Goal: Task Accomplishment & Management: Complete application form

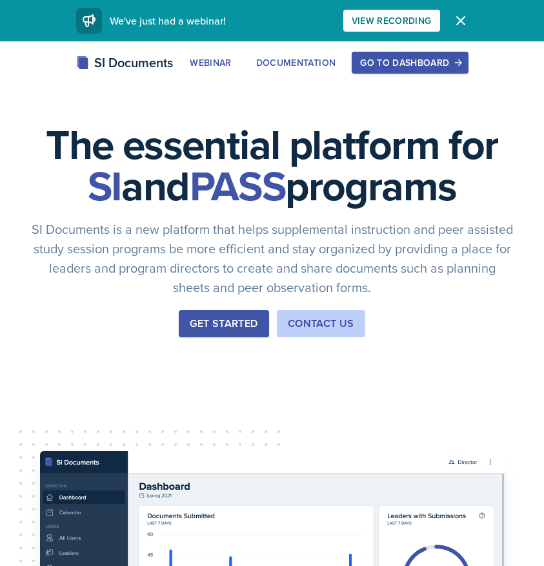
click at [426, 56] on button "Go to Dashboard" at bounding box center [410, 63] width 116 height 22
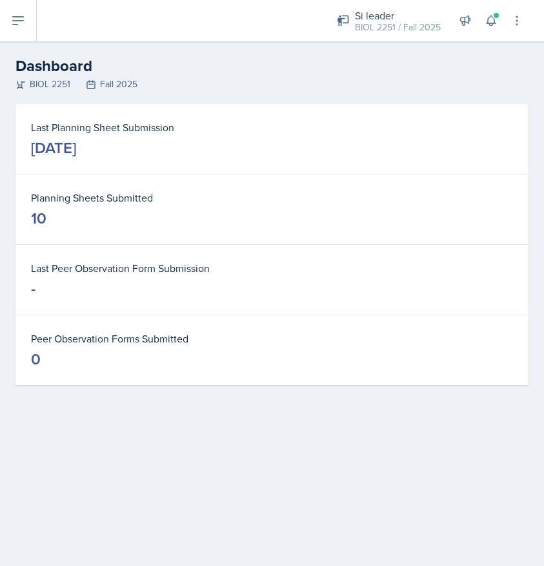
click at [32, 17] on button at bounding box center [18, 20] width 37 height 41
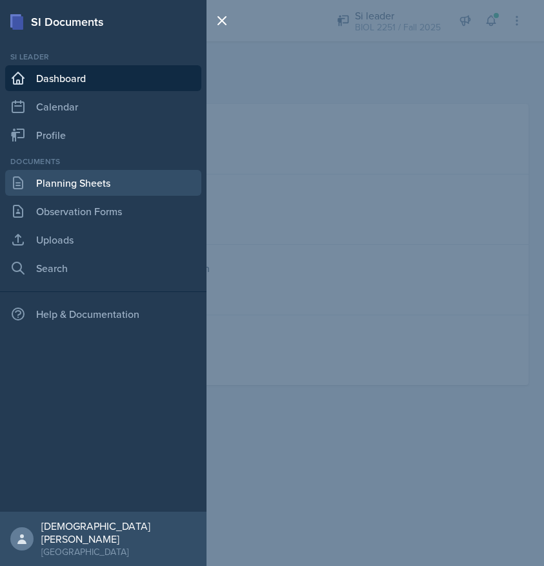
click at [73, 189] on link "Planning Sheets" at bounding box center [103, 183] width 196 height 26
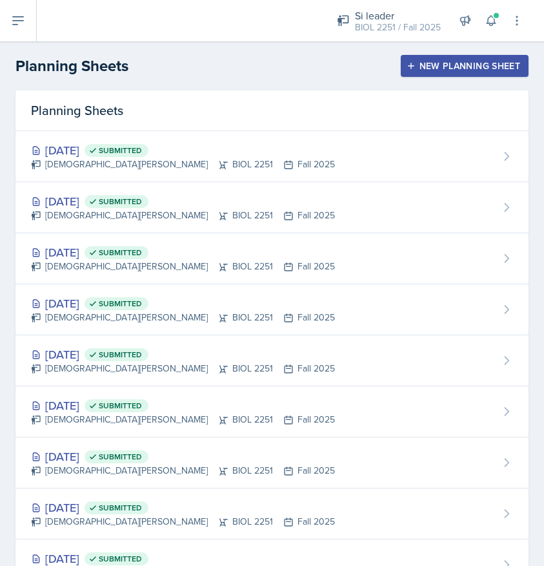
click at [438, 66] on div "New Planning Sheet" at bounding box center [464, 66] width 111 height 10
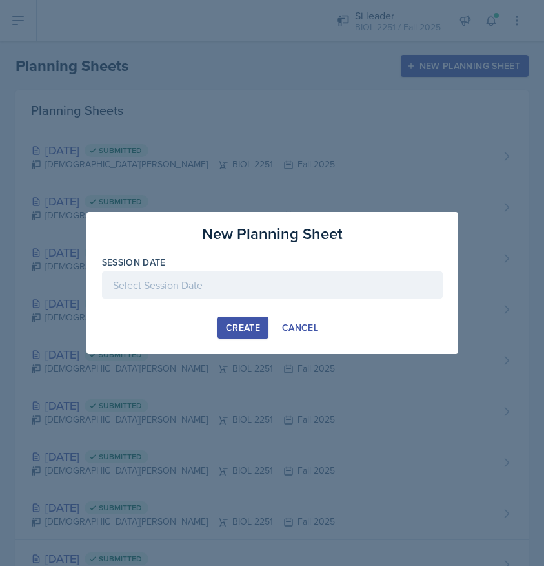
click at [238, 280] on div at bounding box center [272, 284] width 341 height 27
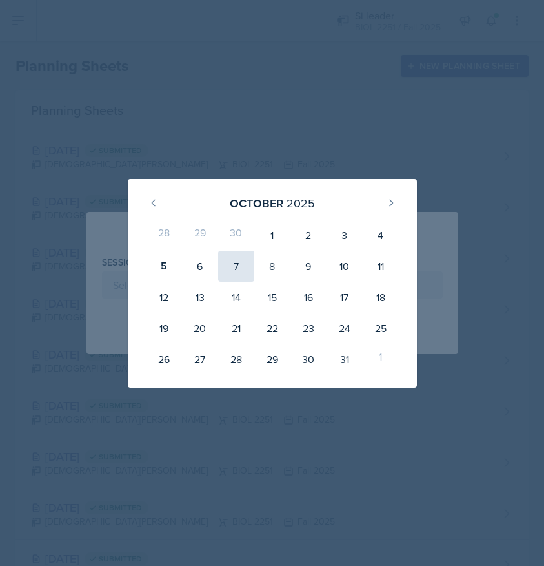
click at [233, 269] on div "7" at bounding box center [236, 266] width 36 height 31
type input "[DATE]"
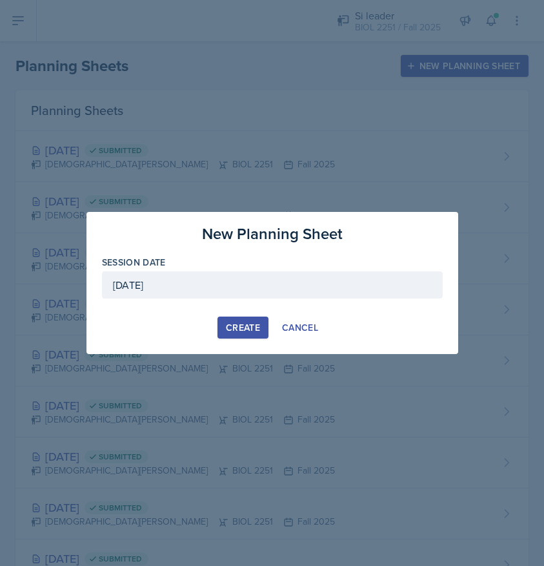
click at [236, 324] on div "Create" at bounding box center [243, 327] width 34 height 10
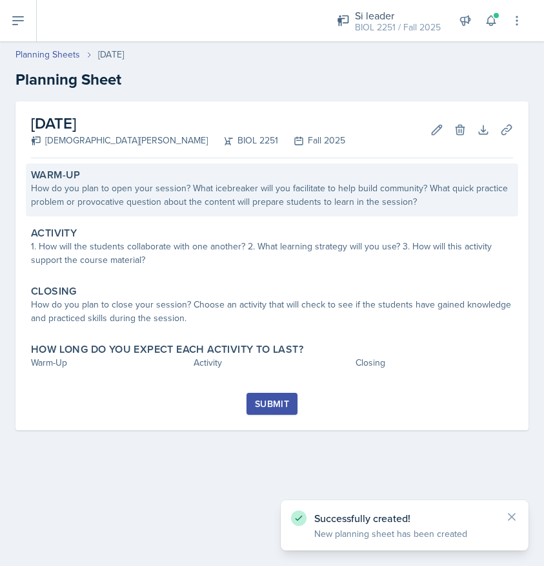
click at [198, 201] on div "How do you plan to open your session? What icebreaker will you facilitate to he…" at bounding box center [272, 194] width 482 height 27
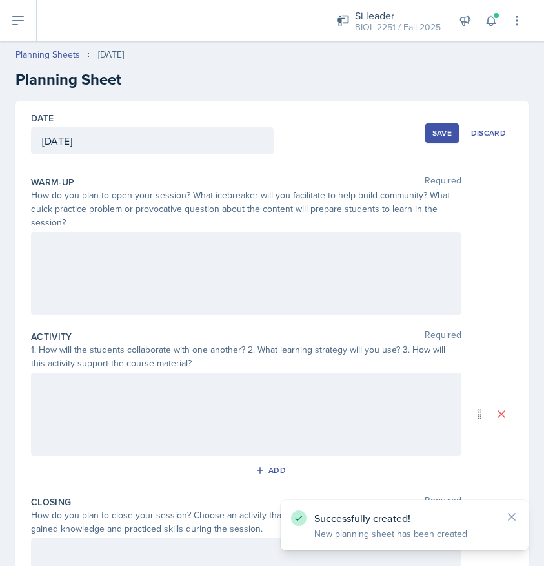
click at [108, 244] on div at bounding box center [246, 273] width 431 height 83
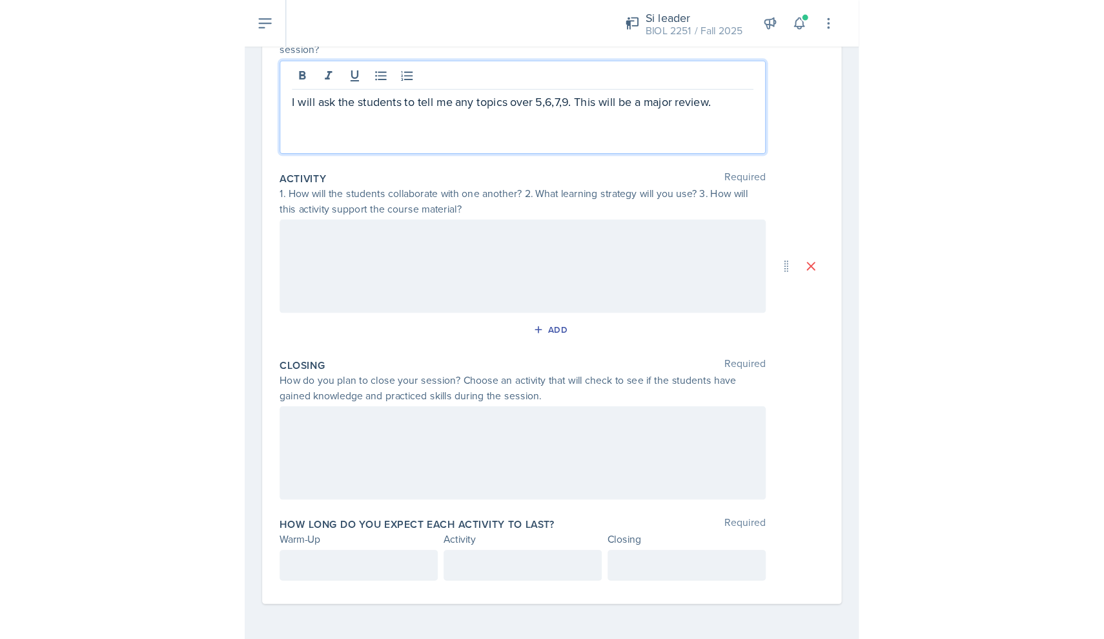
scroll to position [178, 0]
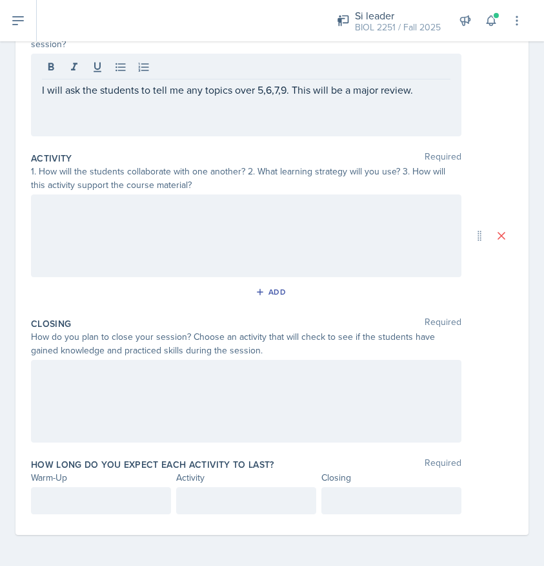
click at [105, 221] on div at bounding box center [246, 235] width 431 height 83
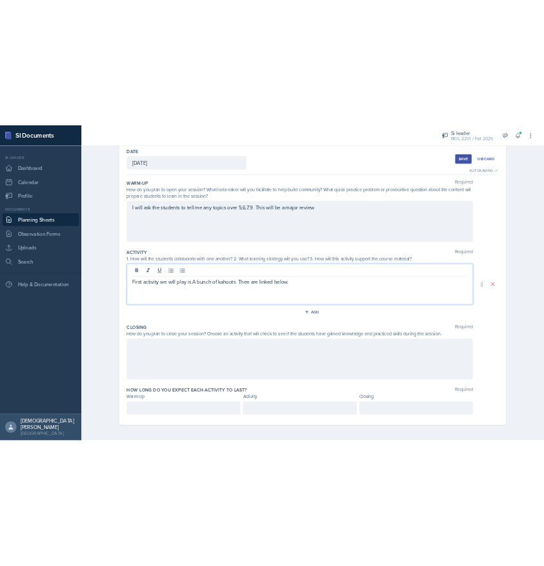
scroll to position [65, 0]
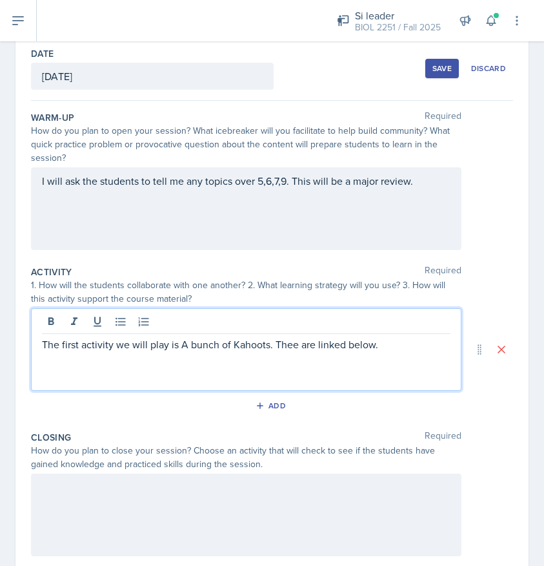
click at [189, 344] on p "The first activity we will play is A bunch of Kahoots. Thee are linked below." at bounding box center [246, 343] width 409 height 15
click at [353, 343] on p "The first activity we will do is two Kahoots. They are linked below." at bounding box center [246, 343] width 409 height 15
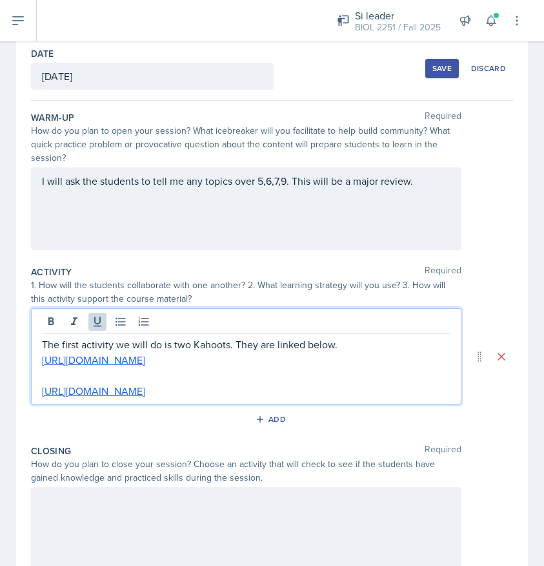
click at [279, 409] on div "Activity Required 1. How will the students collaborate with one another? 2. Wha…" at bounding box center [272, 349] width 482 height 179
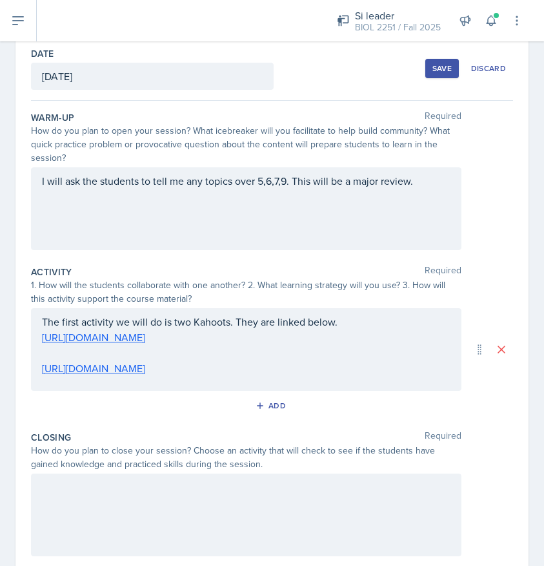
click at [279, 409] on div "Add" at bounding box center [272, 405] width 28 height 10
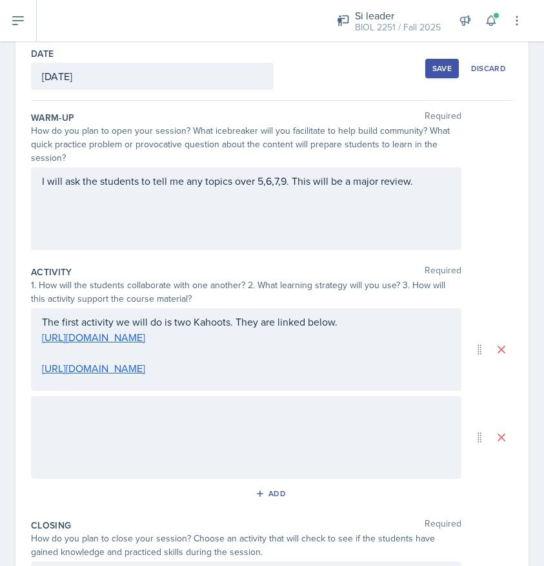
click at [202, 433] on div at bounding box center [246, 437] width 431 height 83
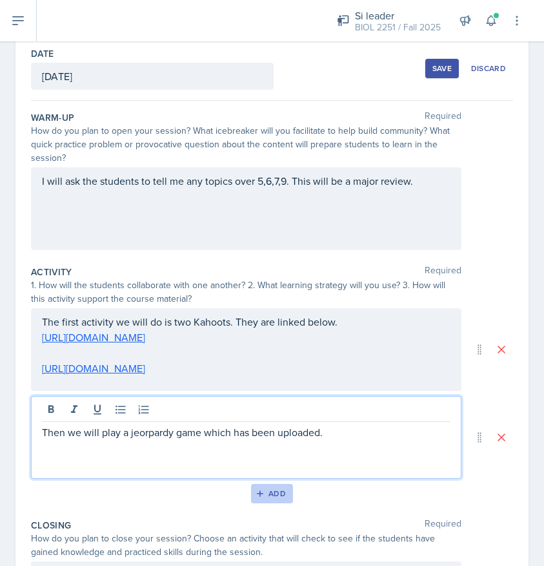
click at [281, 486] on button "Add" at bounding box center [272, 493] width 42 height 19
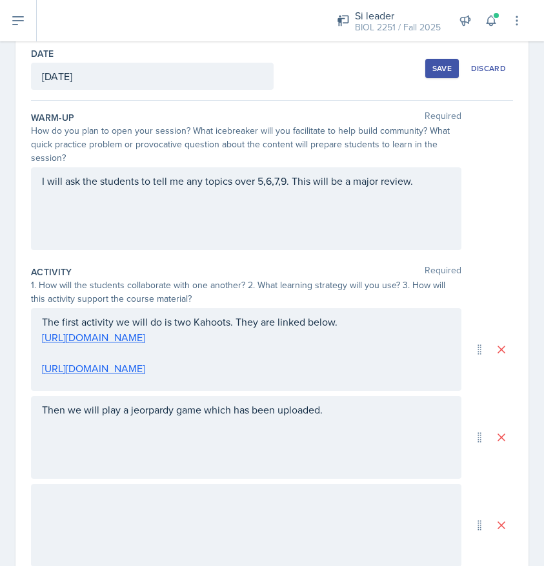
click at [168, 513] on div at bounding box center [246, 525] width 431 height 83
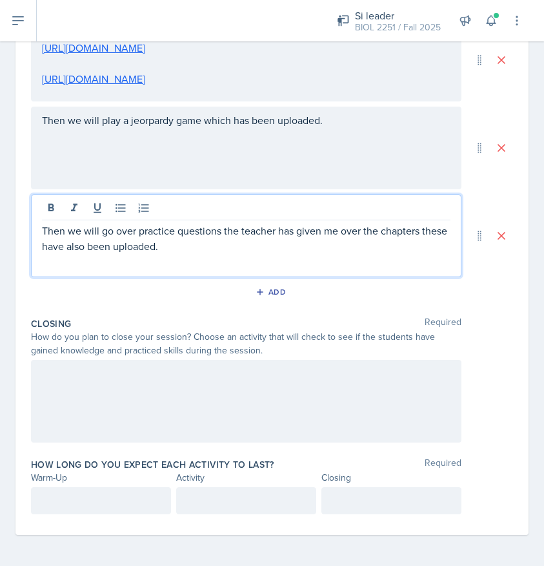
scroll to position [354, 0]
click at [143, 372] on div at bounding box center [246, 401] width 431 height 83
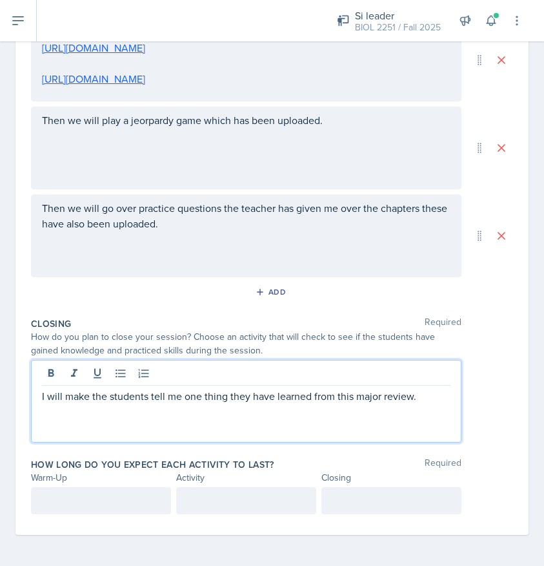
click at [56, 493] on div at bounding box center [101, 500] width 140 height 27
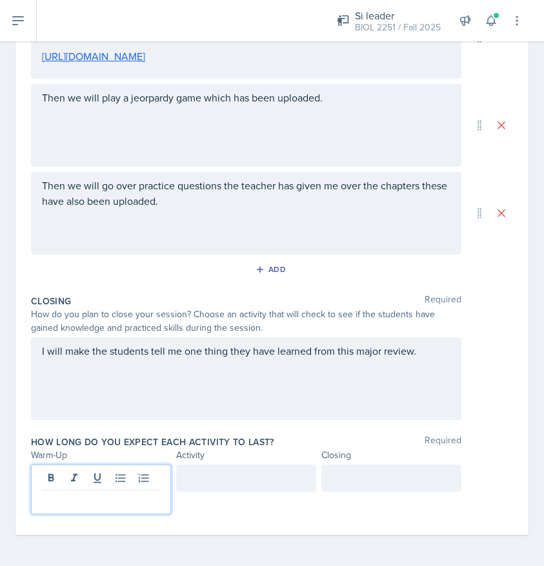
scroll to position [376, 0]
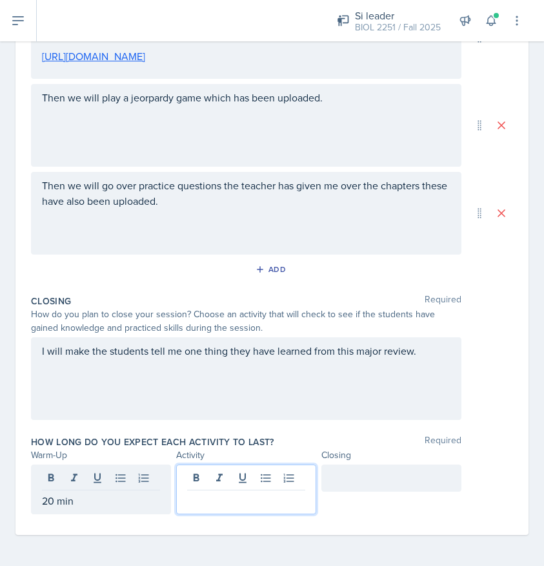
click at [208, 480] on div at bounding box center [246, 489] width 140 height 50
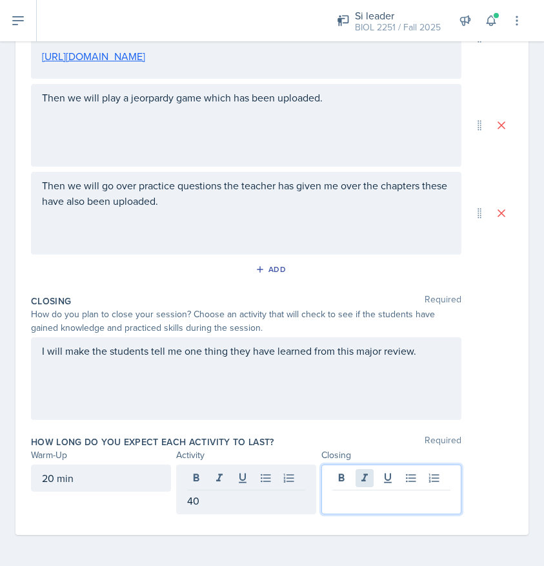
click at [361, 473] on div at bounding box center [392, 489] width 140 height 50
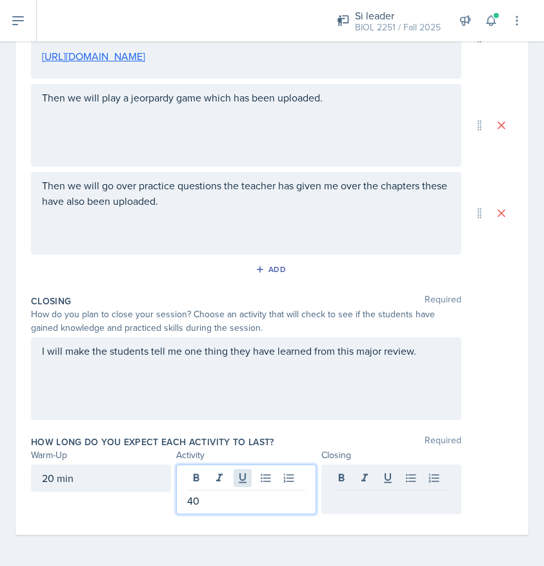
click at [240, 480] on div "40" at bounding box center [246, 489] width 140 height 50
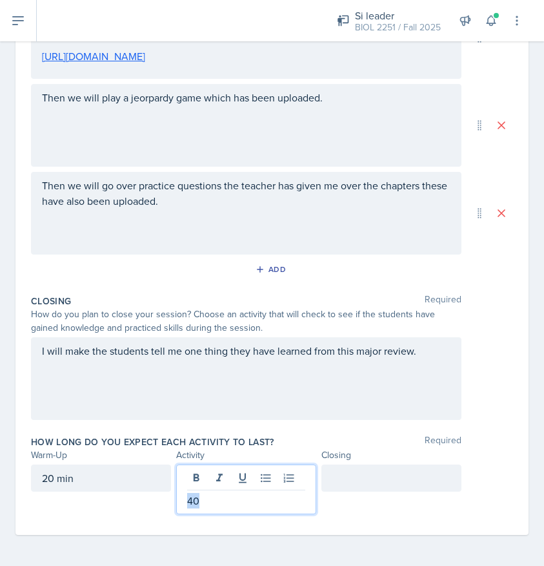
drag, startPoint x: 225, startPoint y: 504, endPoint x: 138, endPoint y: 500, distance: 87.3
click at [138, 500] on div "20 min 40" at bounding box center [246, 489] width 431 height 50
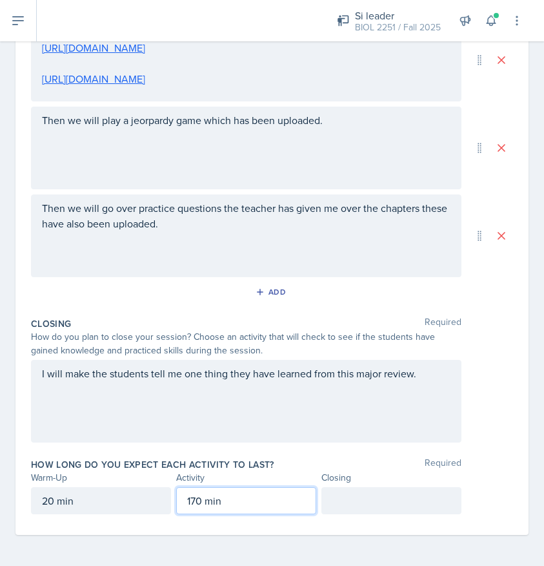
click at [365, 511] on div at bounding box center [392, 500] width 140 height 27
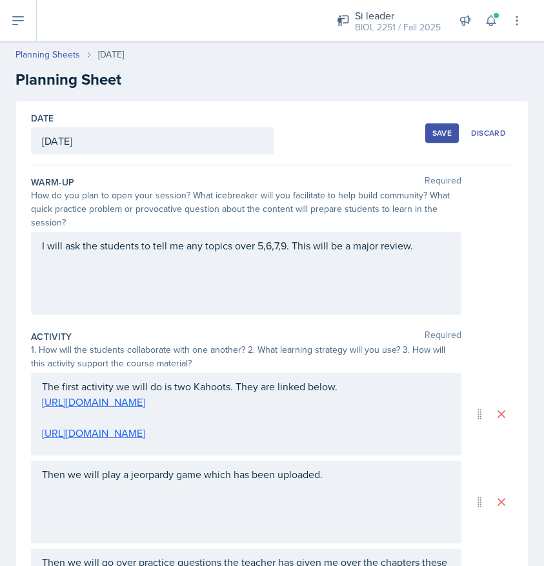
scroll to position [0, 0]
click at [437, 134] on div "Save" at bounding box center [442, 133] width 19 height 10
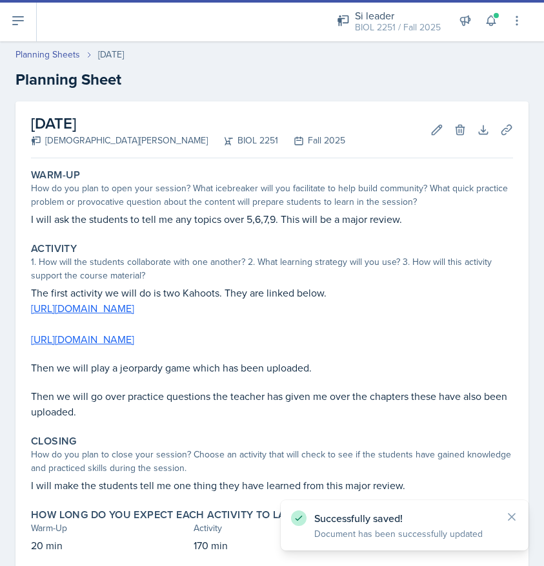
click at [25, 32] on button at bounding box center [18, 20] width 37 height 41
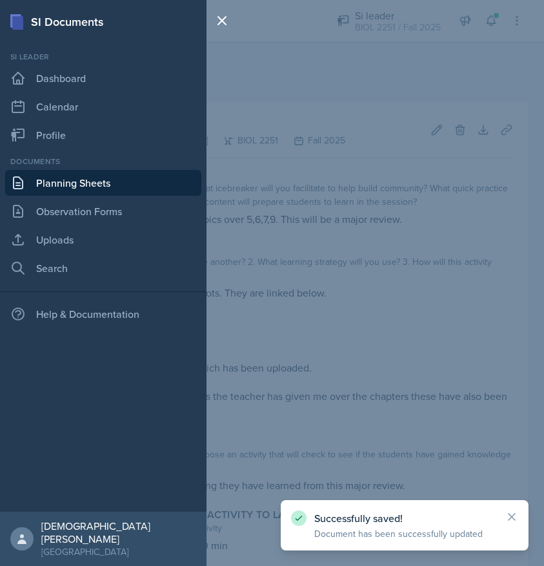
drag, startPoint x: 89, startPoint y: 212, endPoint x: 167, endPoint y: 154, distance: 97.0
click at [93, 209] on link "Observation Forms" at bounding box center [103, 211] width 196 height 26
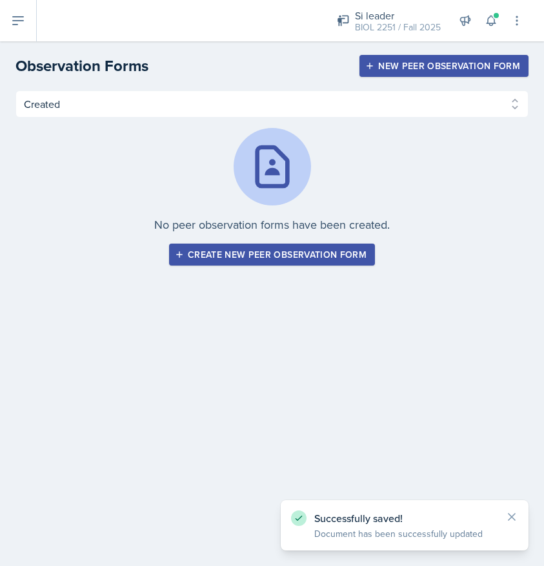
click at [200, 127] on div "Created Observed Created Observed No peer observation forms have been created. …" at bounding box center [271, 177] width 513 height 175
click at [34, 41] on header "Observation Forms New Peer Observation Form" at bounding box center [272, 65] width 544 height 49
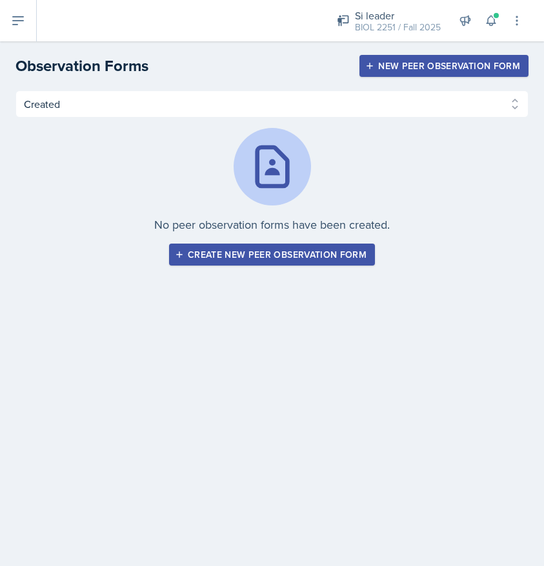
click at [34, 41] on header "Observation Forms New Peer Observation Form" at bounding box center [272, 65] width 544 height 49
click at [28, 18] on button at bounding box center [18, 20] width 37 height 41
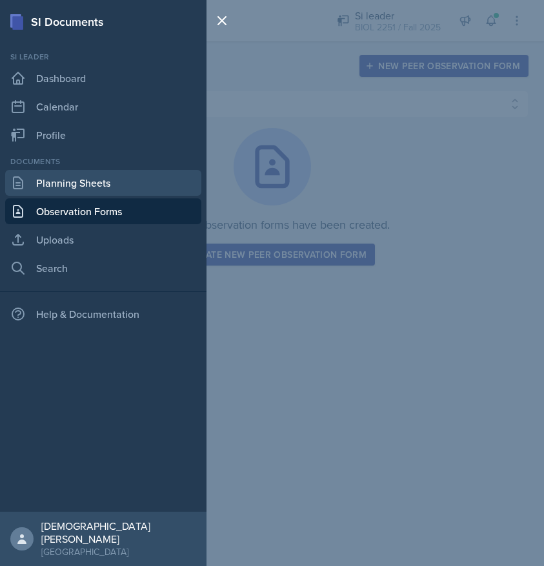
click at [90, 183] on link "Planning Sheets" at bounding box center [103, 183] width 196 height 26
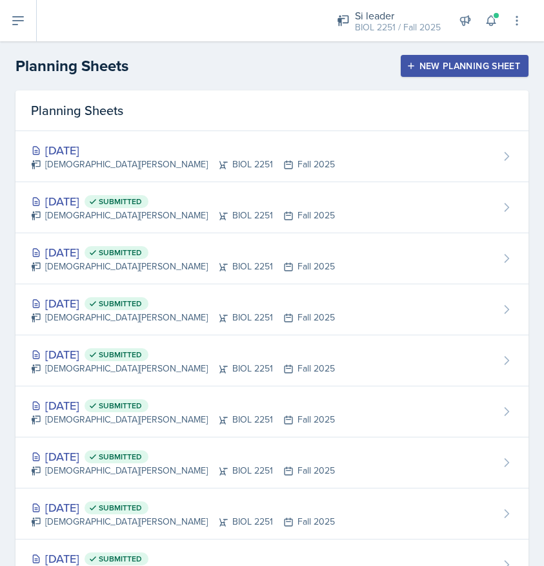
click at [45, 19] on div "Si leader BIOL 2251 / Fall 2025 Si leader BIOL 2251 / Spring 2025 Si leader BIO…" at bounding box center [291, 20] width 508 height 41
click at [29, 21] on button at bounding box center [18, 20] width 37 height 41
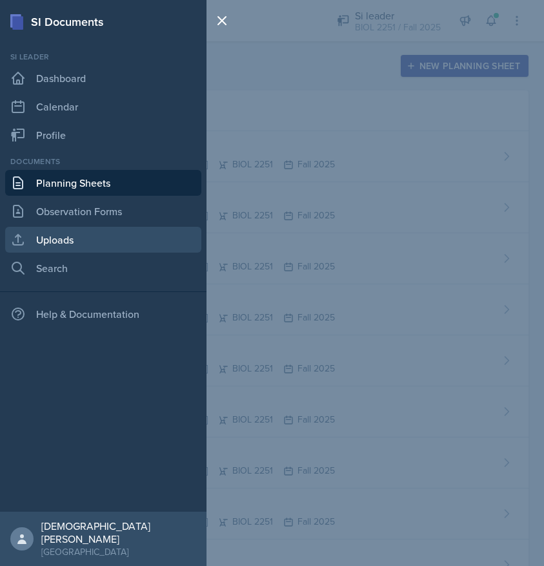
click at [70, 229] on link "Uploads" at bounding box center [103, 240] width 196 height 26
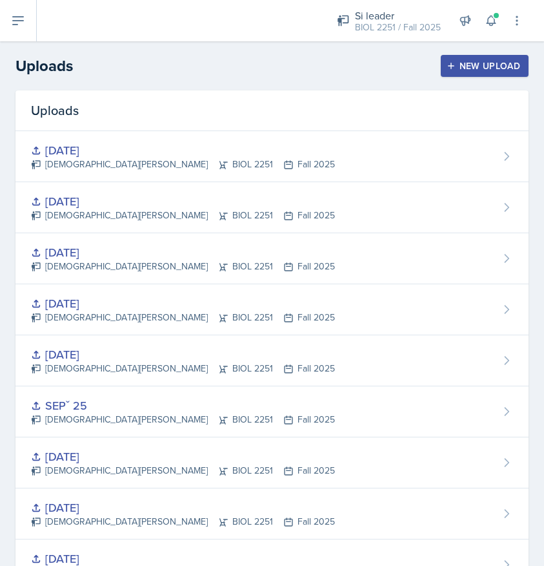
click at [480, 65] on div "New Upload" at bounding box center [485, 66] width 72 height 10
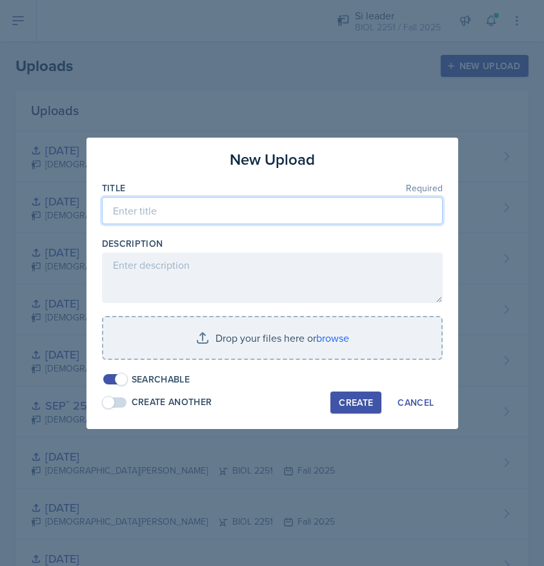
click at [205, 214] on input at bounding box center [272, 210] width 341 height 27
type input "[DATE]"
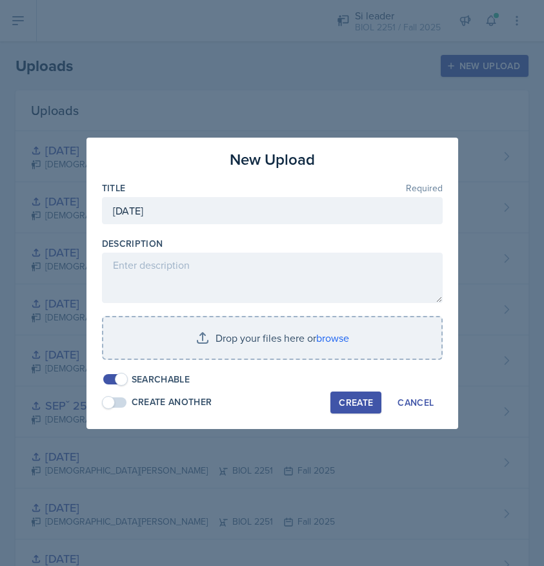
click at [364, 397] on div "Create" at bounding box center [356, 402] width 34 height 10
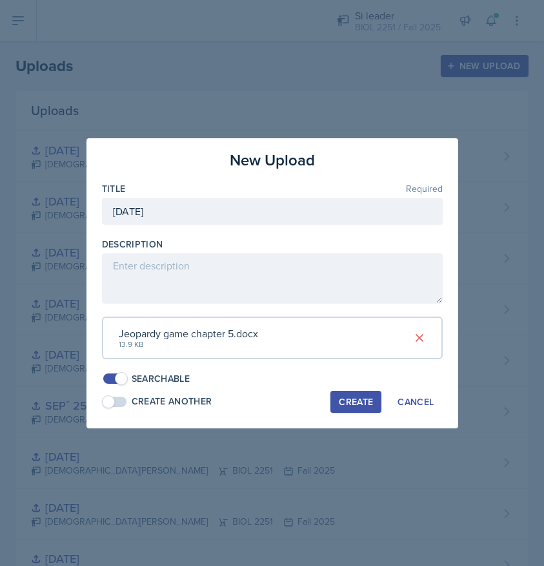
click at [348, 400] on div "Create" at bounding box center [356, 402] width 34 height 10
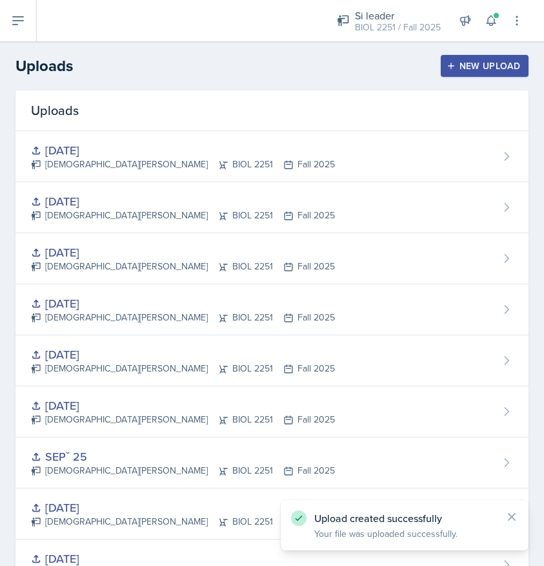
click at [469, 65] on div "New Upload" at bounding box center [485, 66] width 72 height 10
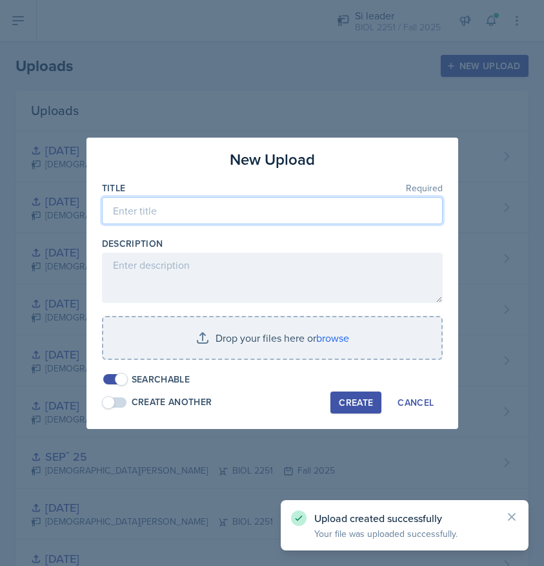
click at [242, 200] on input at bounding box center [272, 210] width 341 height 27
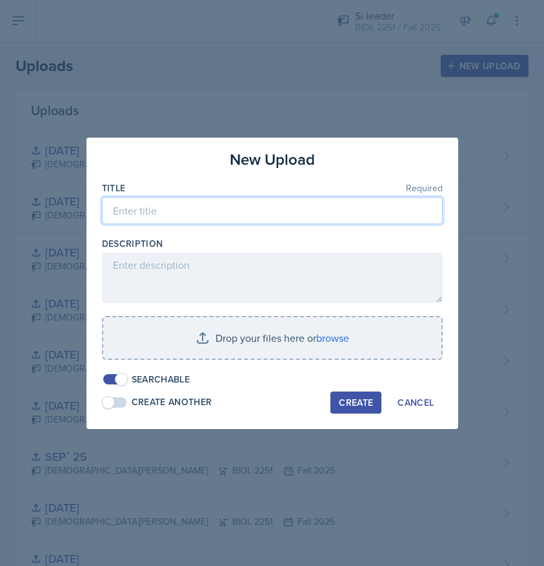
type input "O"
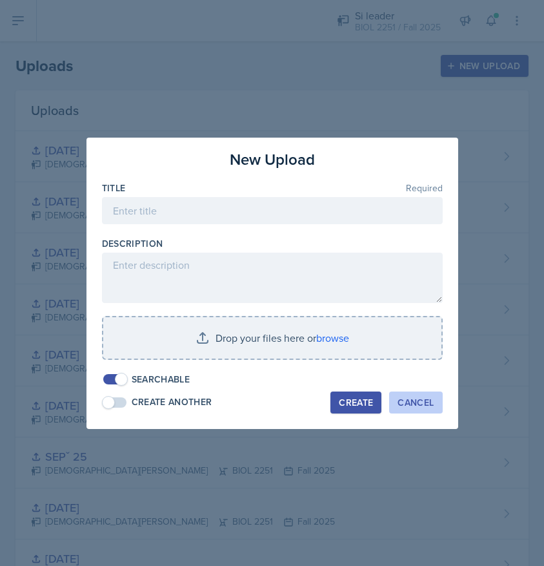
click at [421, 397] on div "Cancel" at bounding box center [416, 402] width 36 height 10
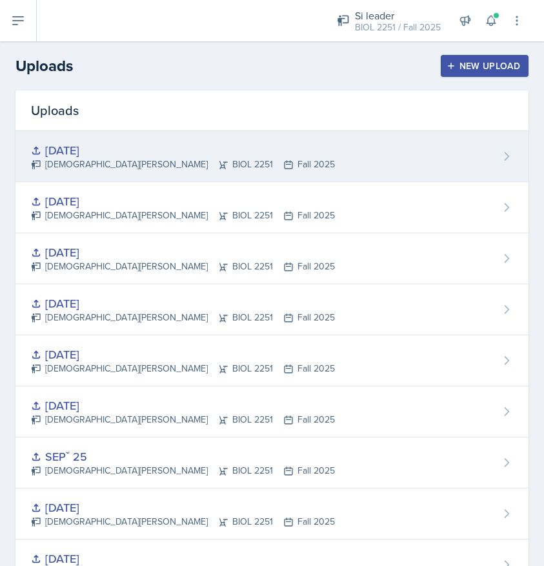
click at [238, 160] on div "[DATE] [PERSON_NAME] BIOL 2251 Fall 2025" at bounding box center [271, 156] width 513 height 51
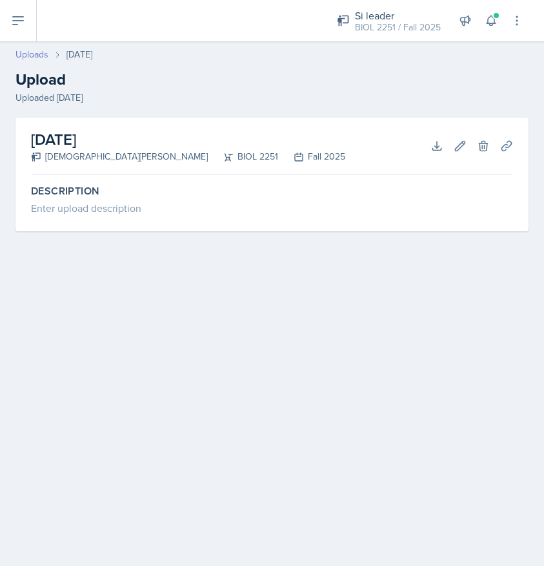
click at [26, 53] on link "Uploads" at bounding box center [31, 55] width 33 height 14
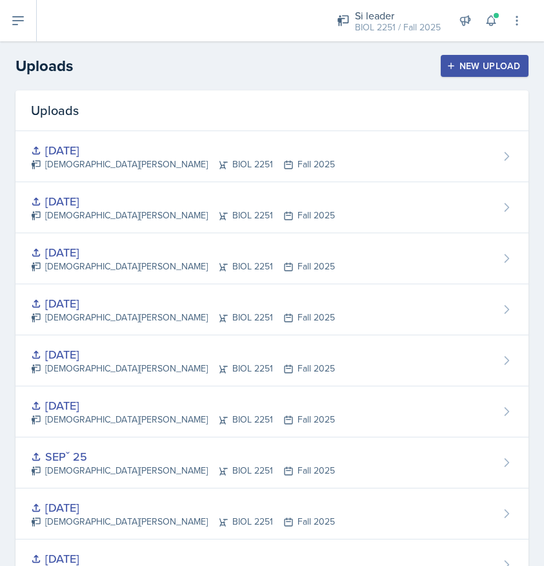
click at [495, 65] on div "New Upload" at bounding box center [485, 66] width 72 height 10
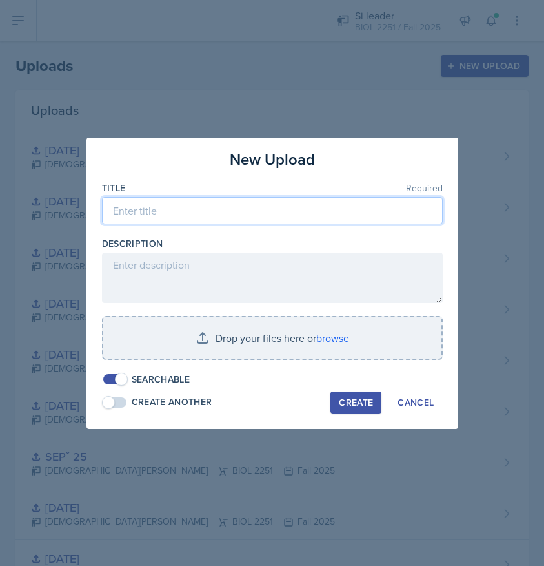
click at [263, 200] on input at bounding box center [272, 210] width 341 height 27
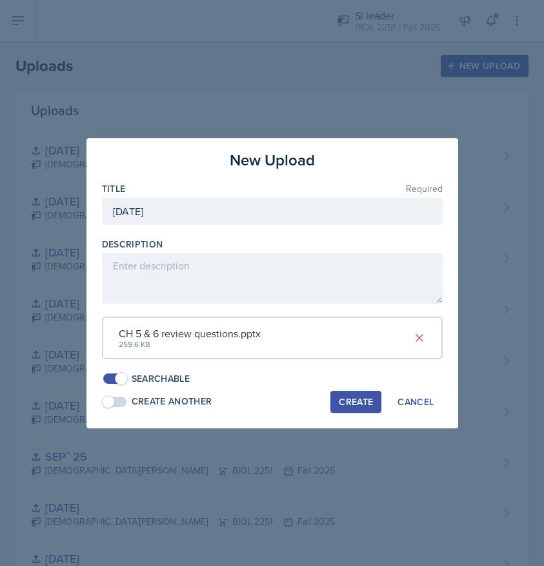
type input "[DATE]"
click at [368, 407] on button "Create" at bounding box center [356, 402] width 51 height 22
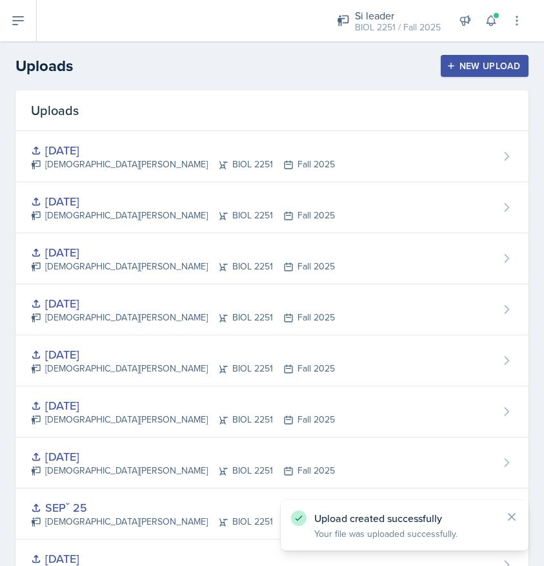
click at [479, 68] on div "New Upload" at bounding box center [485, 66] width 72 height 10
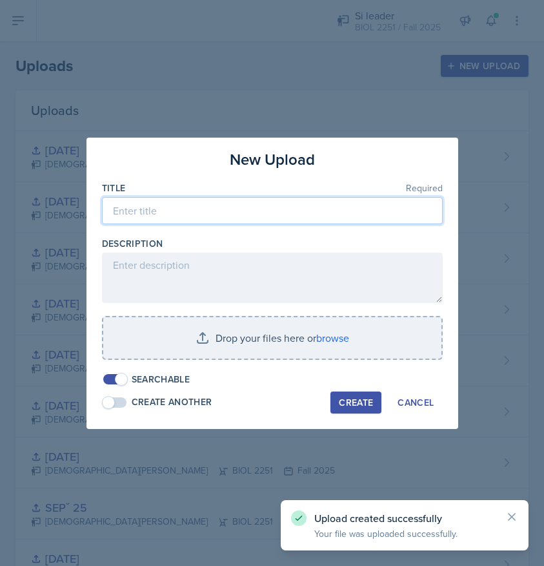
click at [244, 206] on input at bounding box center [272, 210] width 341 height 27
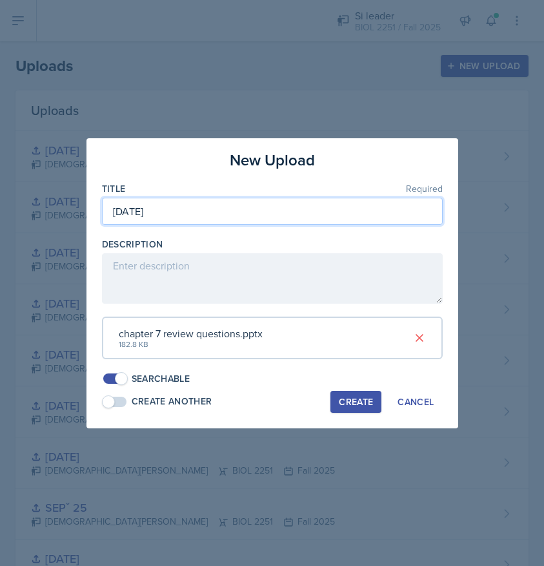
type input "[DATE]"
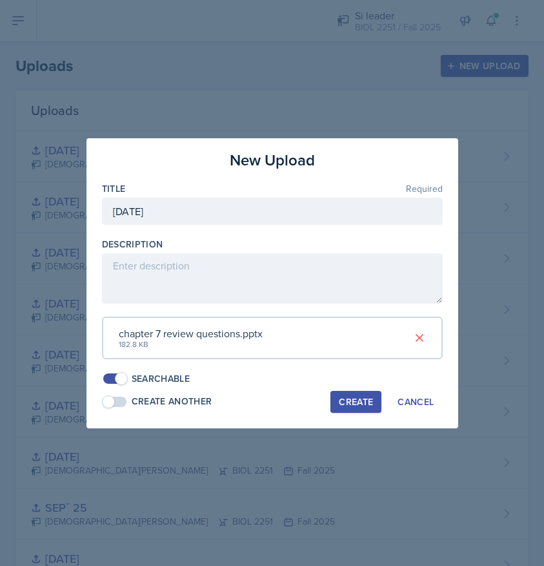
click at [362, 397] on div "Create" at bounding box center [356, 402] width 34 height 10
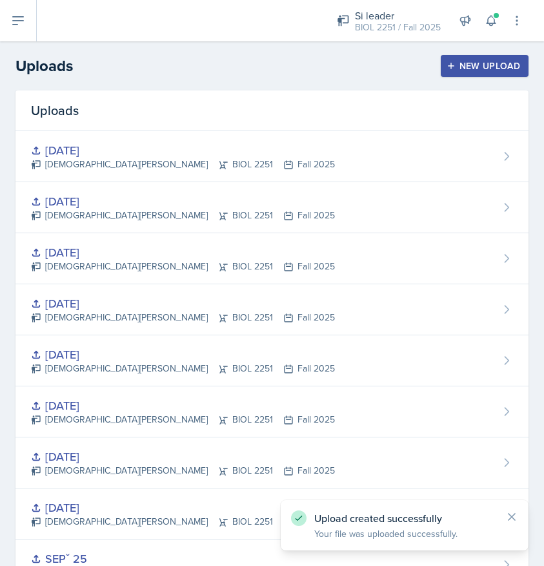
click at [472, 57] on button "New Upload" at bounding box center [485, 66] width 88 height 22
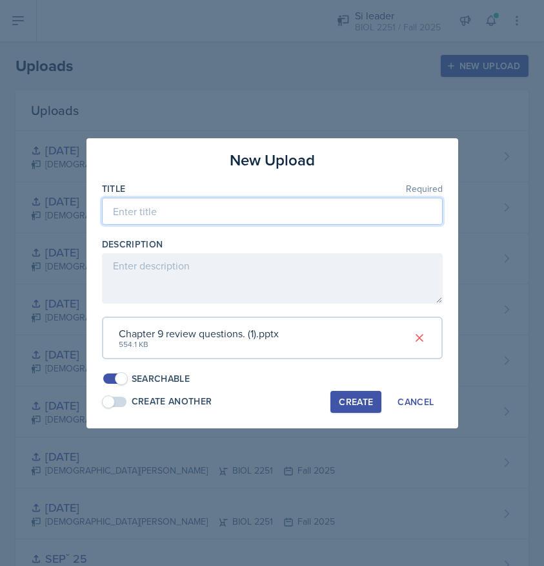
click at [258, 209] on input at bounding box center [272, 211] width 341 height 27
type input "[DATE]"
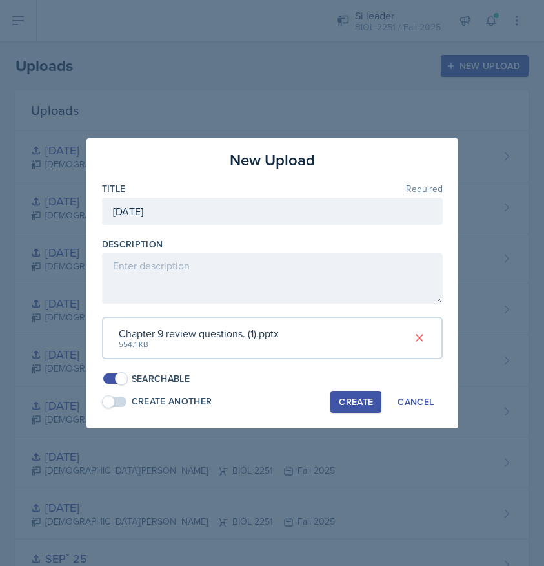
click at [366, 391] on button "Create" at bounding box center [356, 402] width 51 height 22
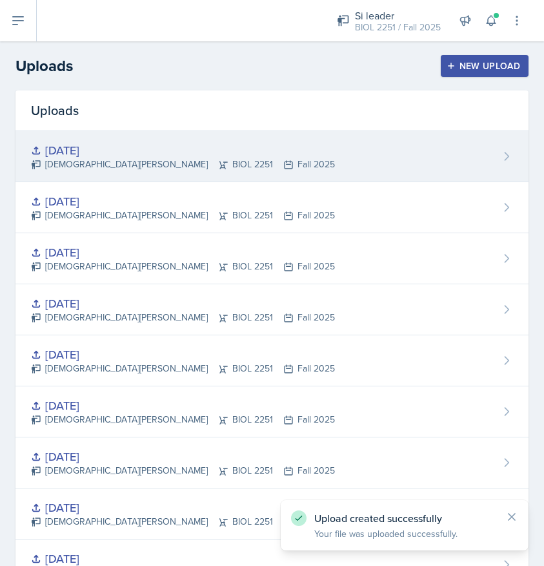
click at [353, 168] on div "[DATE] [PERSON_NAME] BIOL 2251 Fall 2025" at bounding box center [271, 156] width 513 height 51
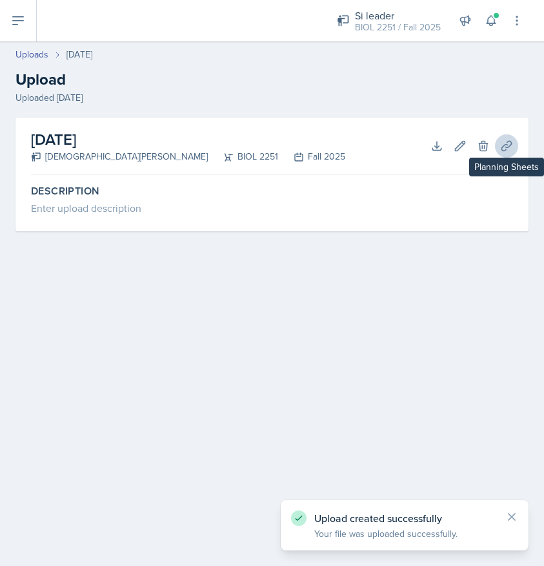
click at [505, 152] on button "Planning Sheets" at bounding box center [506, 145] width 23 height 23
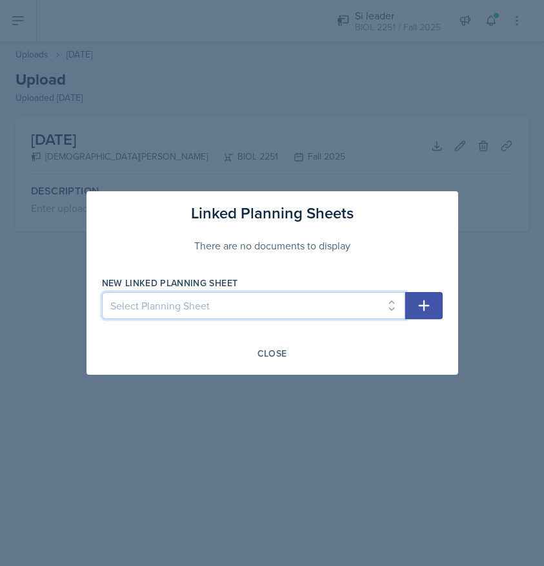
select select "afb58c9a-7a2a-4a92-8a43-d96853b5deec"
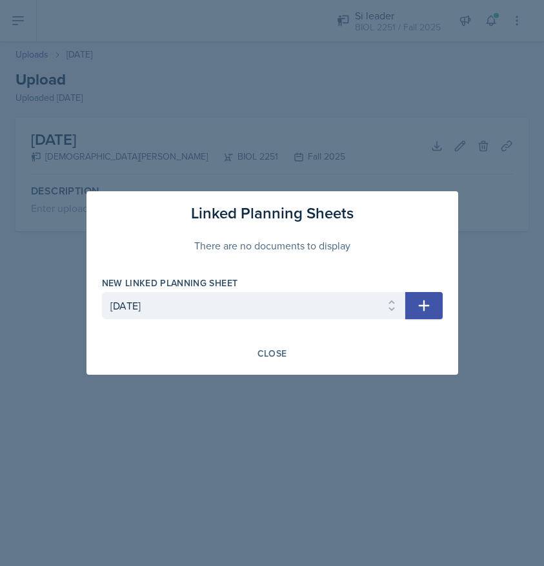
click at [426, 307] on icon "button" at bounding box center [424, 305] width 15 height 15
select select
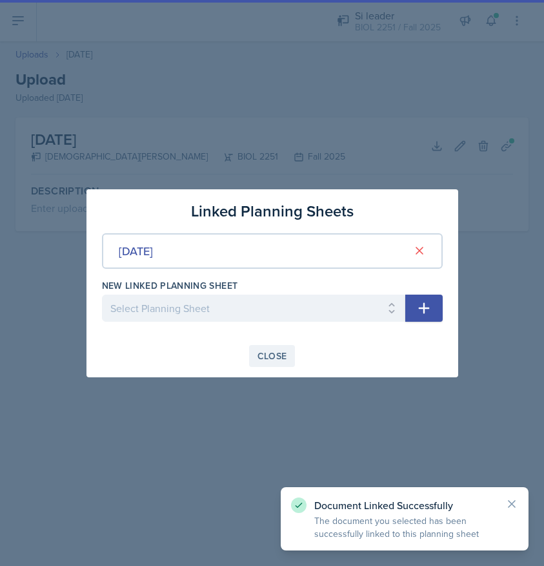
click at [276, 351] on div "Close" at bounding box center [273, 356] width 30 height 10
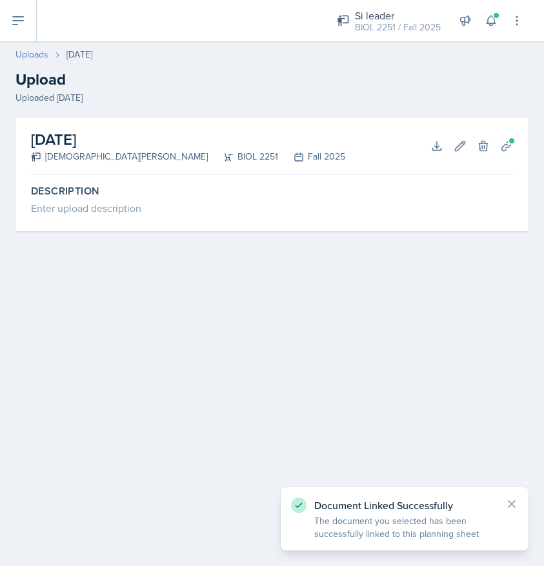
click at [36, 55] on link "Uploads" at bounding box center [31, 55] width 33 height 14
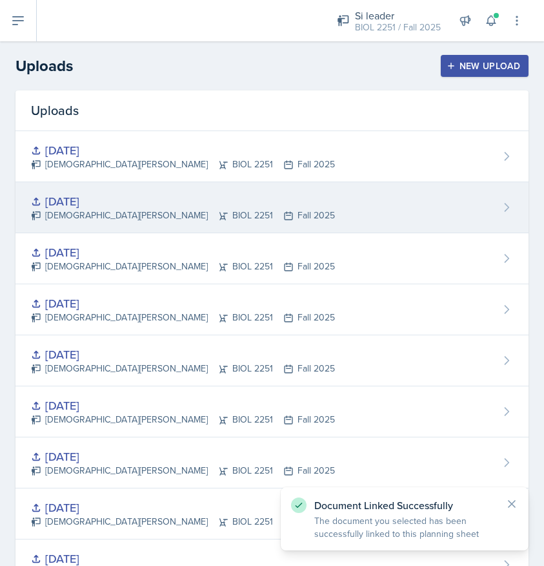
click at [455, 214] on div "[DATE] [PERSON_NAME] BIOL 2251 Fall 2025" at bounding box center [271, 207] width 513 height 51
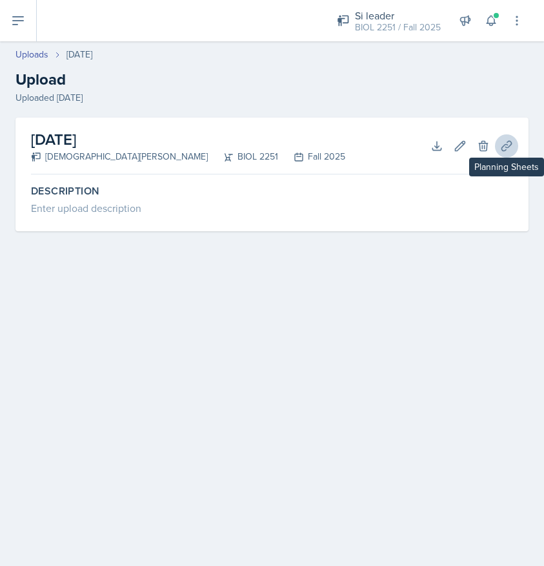
click at [510, 145] on icon at bounding box center [506, 145] width 13 height 13
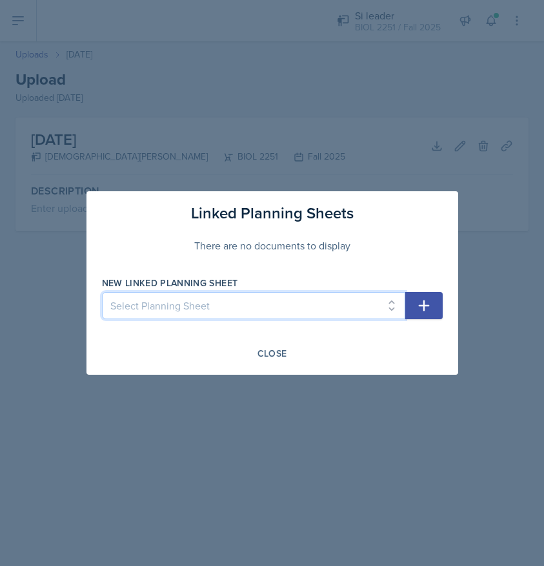
select select "afb58c9a-7a2a-4a92-8a43-d96853b5deec"
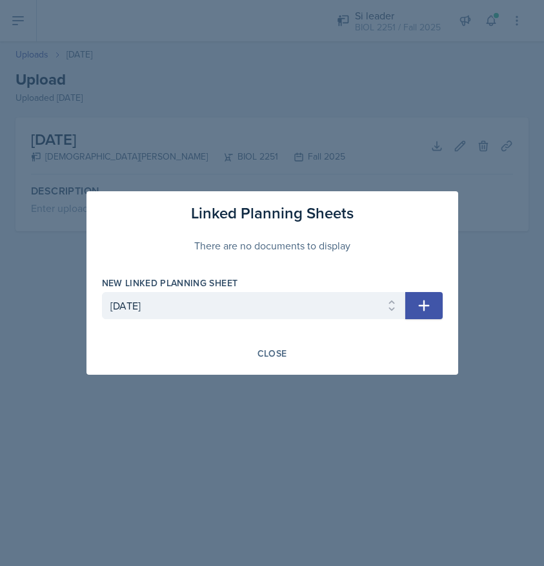
click at [409, 304] on button "button" at bounding box center [424, 305] width 37 height 27
select select
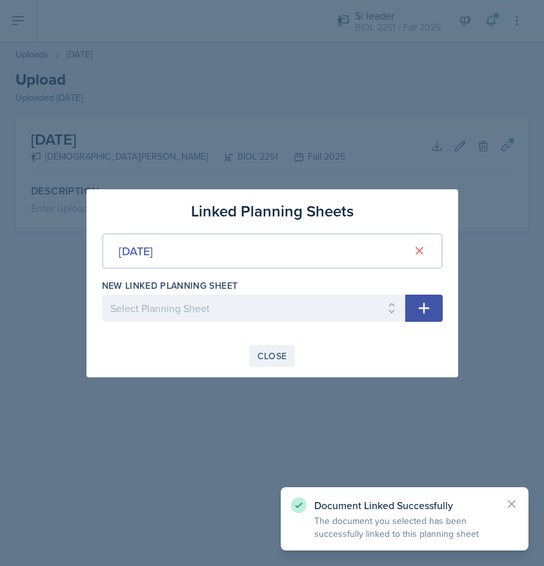
click at [261, 358] on div "Close" at bounding box center [273, 356] width 30 height 10
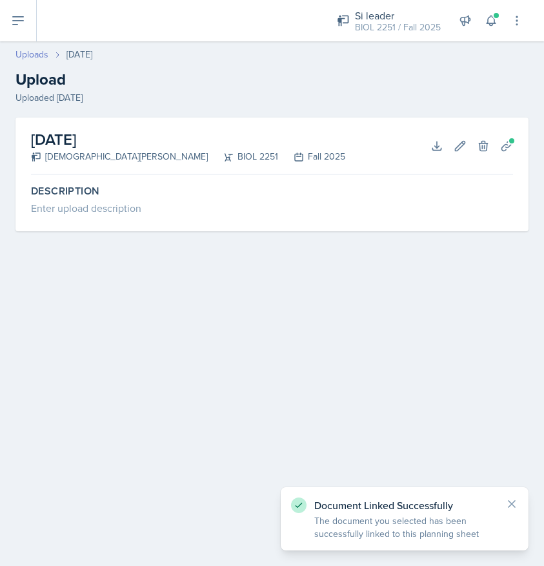
click at [40, 52] on link "Uploads" at bounding box center [31, 55] width 33 height 14
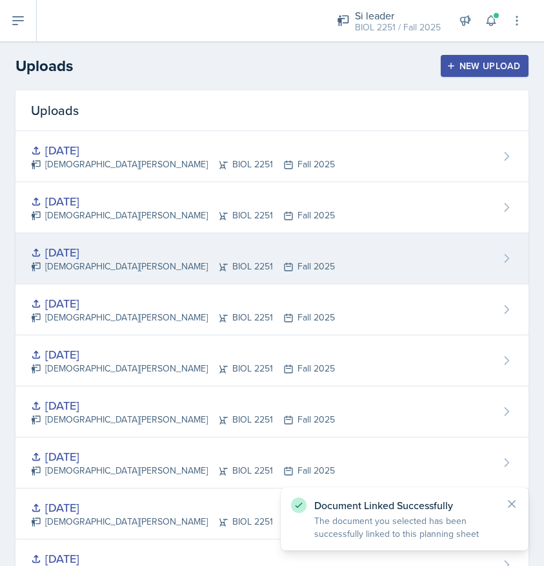
click at [224, 244] on div "[DATE]" at bounding box center [183, 251] width 304 height 17
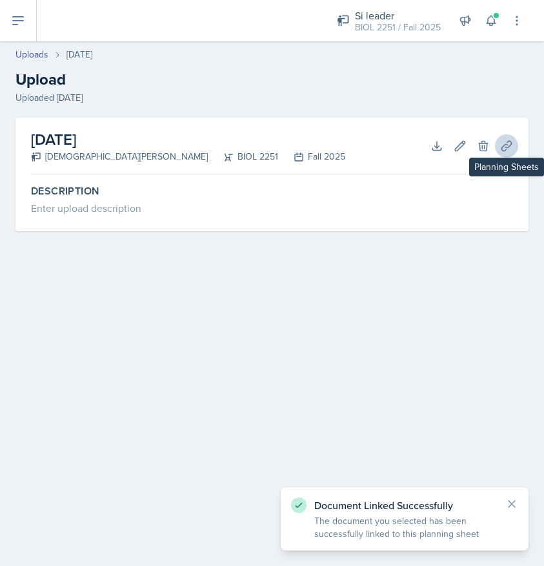
click at [504, 146] on icon at bounding box center [507, 146] width 10 height 10
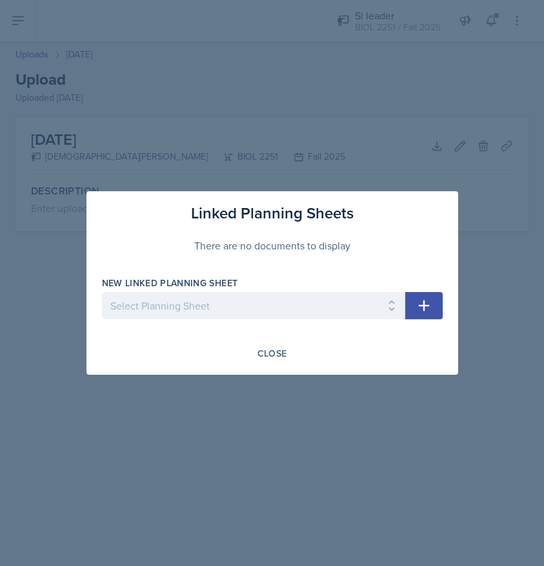
click at [376, 288] on div "New Linked Planning Sheet" at bounding box center [254, 282] width 304 height 13
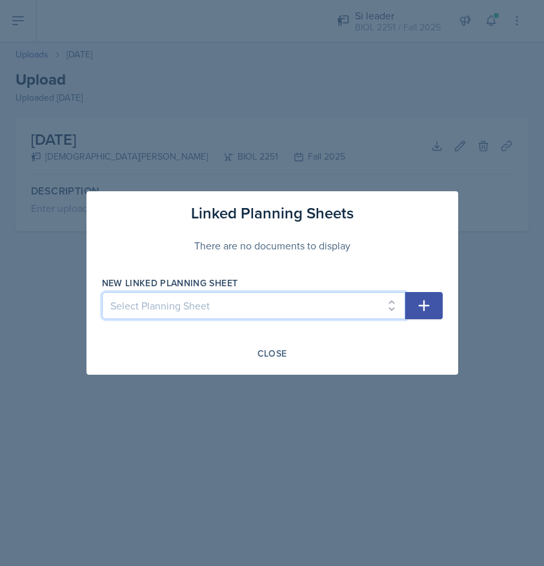
select select "afb58c9a-7a2a-4a92-8a43-d96853b5deec"
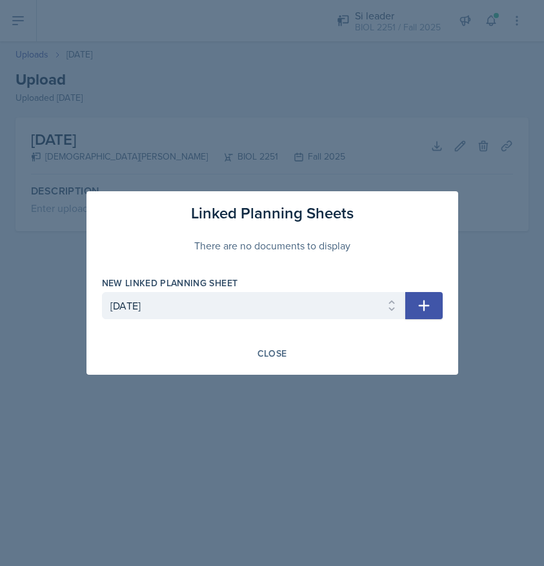
click at [420, 309] on icon "button" at bounding box center [424, 305] width 15 height 15
select select
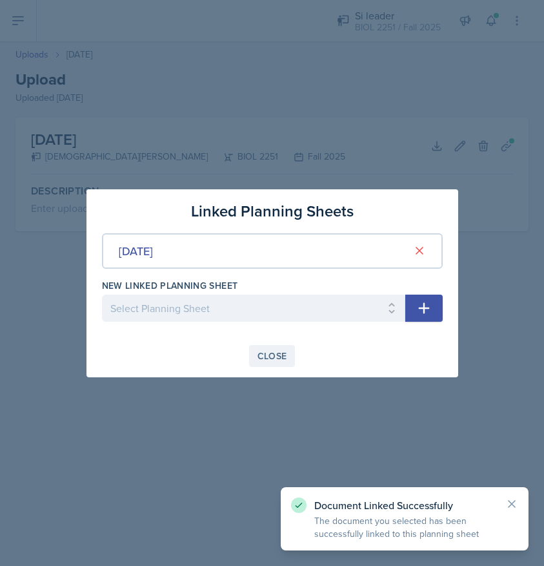
click at [284, 353] on div "Close" at bounding box center [273, 356] width 30 height 10
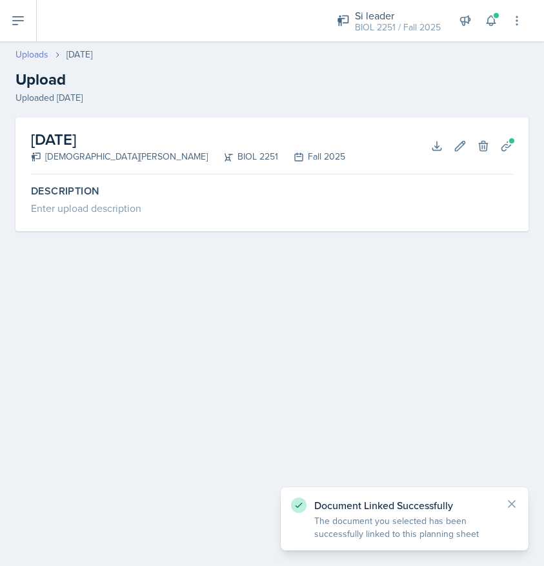
click at [32, 50] on link "Uploads" at bounding box center [31, 55] width 33 height 14
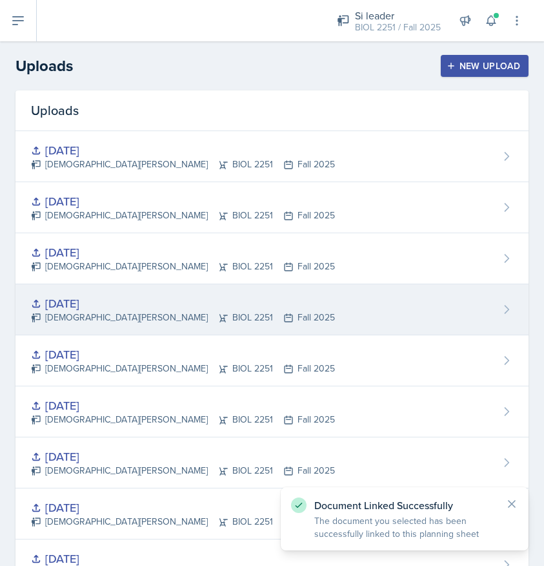
click at [138, 301] on div "[DATE]" at bounding box center [183, 302] width 304 height 17
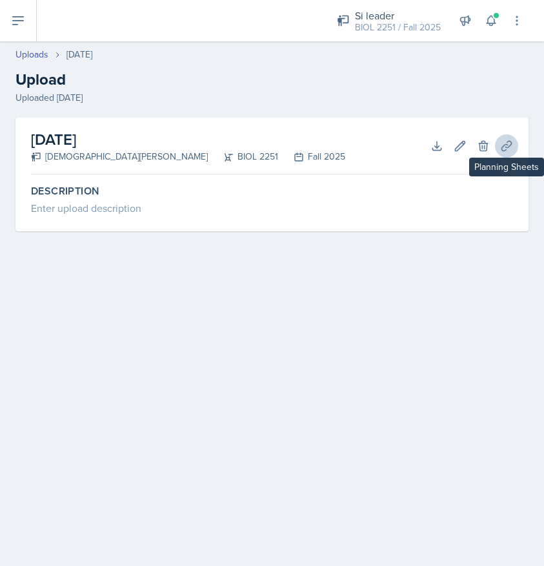
click at [511, 136] on button "Planning Sheets" at bounding box center [506, 145] width 23 height 23
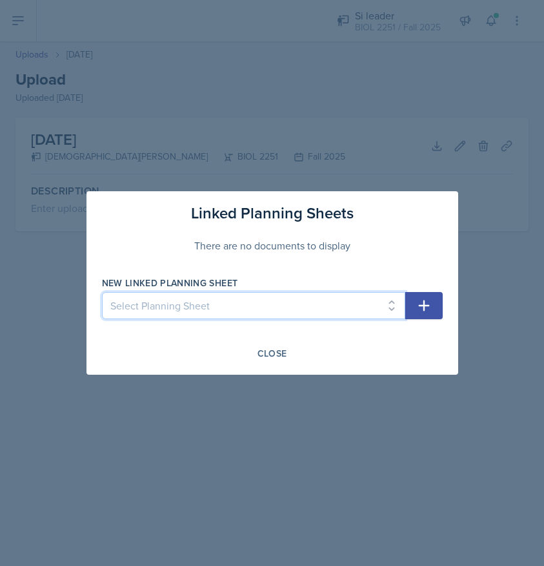
select select "afb58c9a-7a2a-4a92-8a43-d96853b5deec"
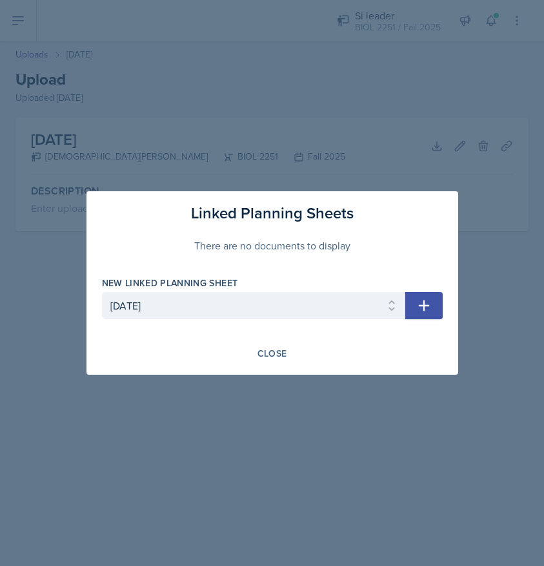
click at [434, 296] on button "button" at bounding box center [424, 305] width 37 height 27
select select
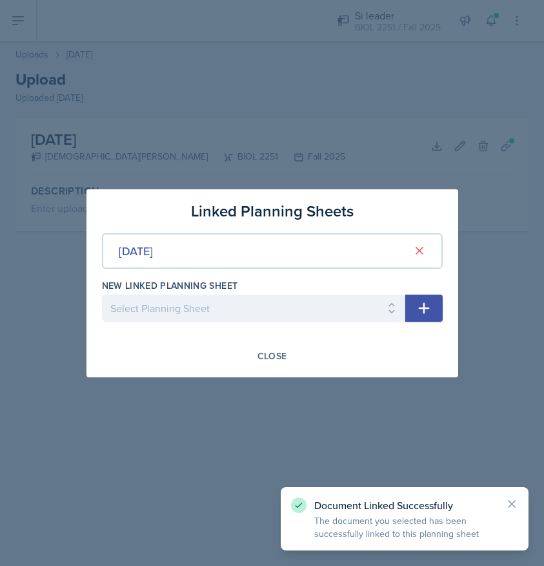
click at [265, 340] on div "Linked Planning Sheets [DATE] New Linked Planning Sheet Select Planning Sheet […" at bounding box center [273, 283] width 372 height 188
click at [263, 343] on div "Linked Planning Sheets [DATE] New Linked Planning Sheet Select Planning Sheet […" at bounding box center [273, 283] width 372 height 188
click at [263, 351] on div "Close" at bounding box center [273, 356] width 30 height 10
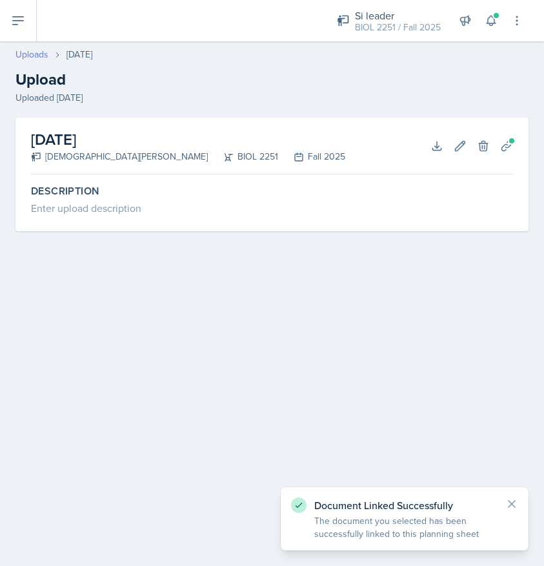
click at [30, 52] on link "Uploads" at bounding box center [31, 55] width 33 height 14
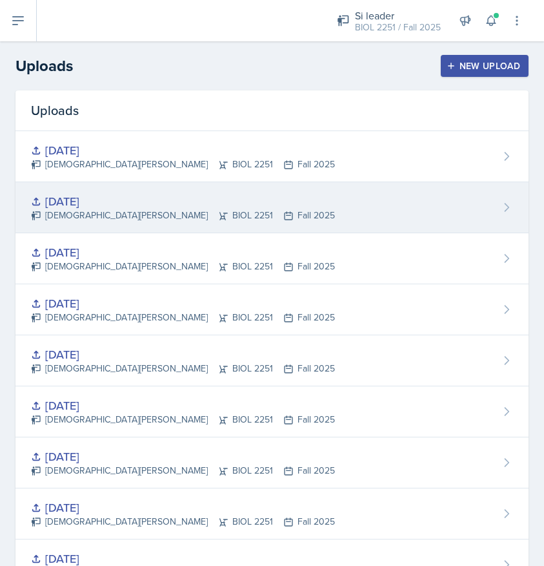
click at [361, 219] on div "[DATE] [PERSON_NAME] BIOL 2251 Fall 2025" at bounding box center [271, 207] width 513 height 51
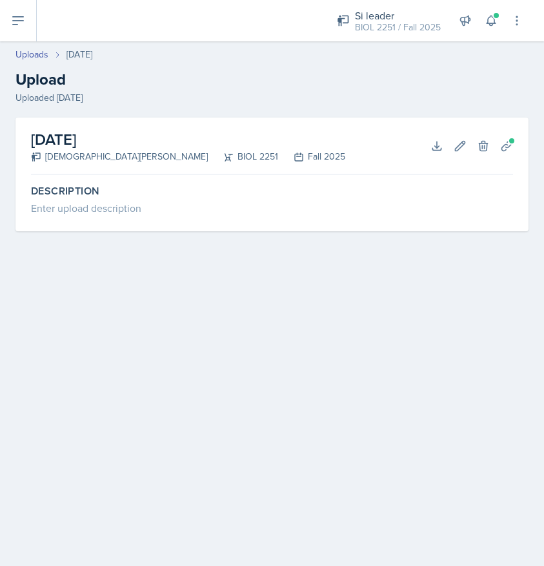
click at [39, 25] on div "Si leader BIOL 2251 / Fall 2025 Si leader BIOL 2251 / Spring 2025 Si leader BIO…" at bounding box center [291, 20] width 508 height 41
click at [23, 17] on icon at bounding box center [18, 21] width 10 height 8
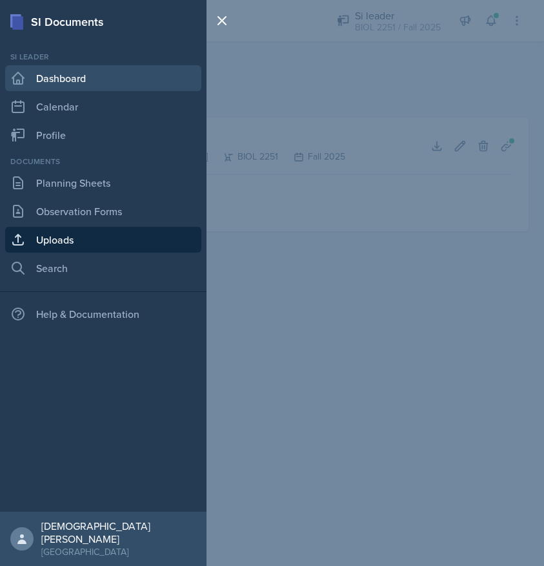
click at [81, 89] on link "Dashboard" at bounding box center [103, 78] width 196 height 26
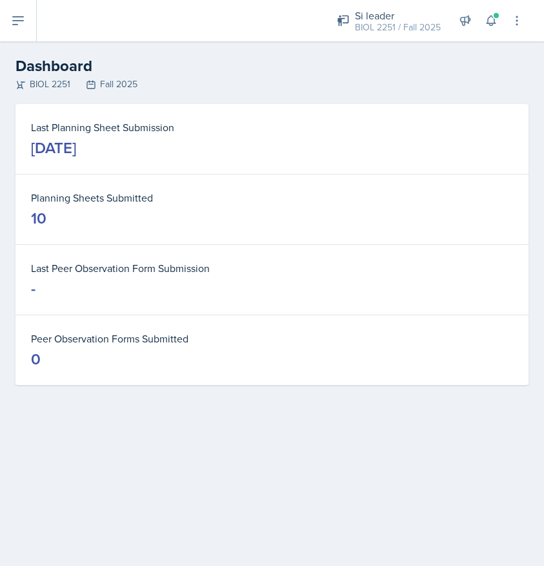
click at [19, 14] on icon at bounding box center [17, 20] width 15 height 15
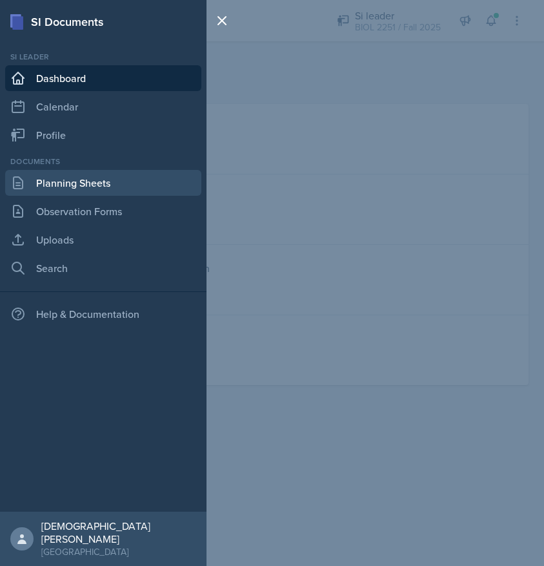
click at [54, 187] on link "Planning Sheets" at bounding box center [103, 183] width 196 height 26
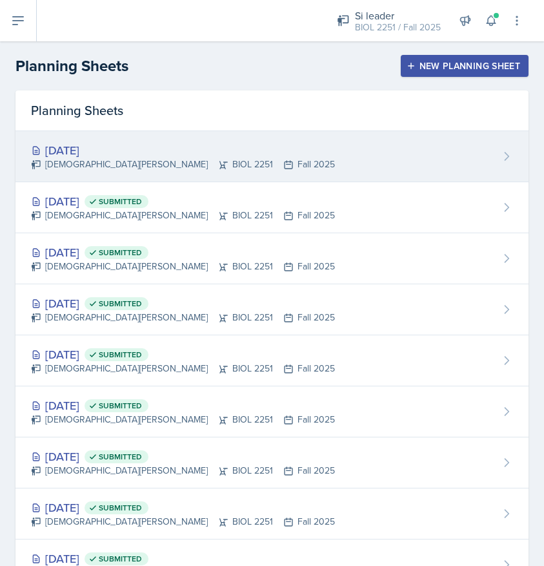
click at [269, 161] on div "[DATE] [PERSON_NAME] BIOL 2251 Fall 2025" at bounding box center [271, 156] width 513 height 51
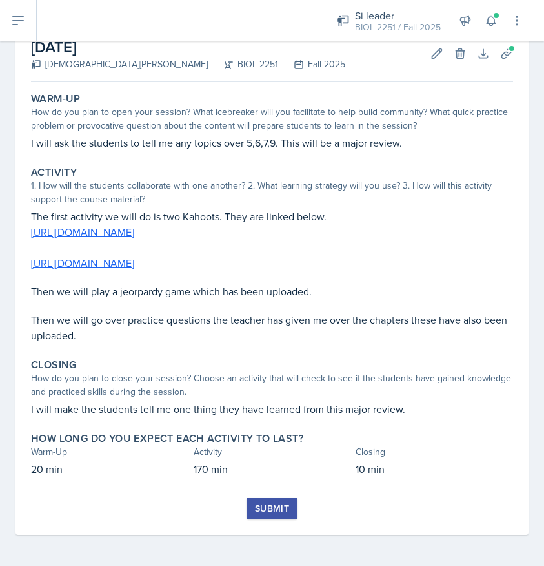
click at [265, 508] on div "Submit" at bounding box center [272, 508] width 34 height 10
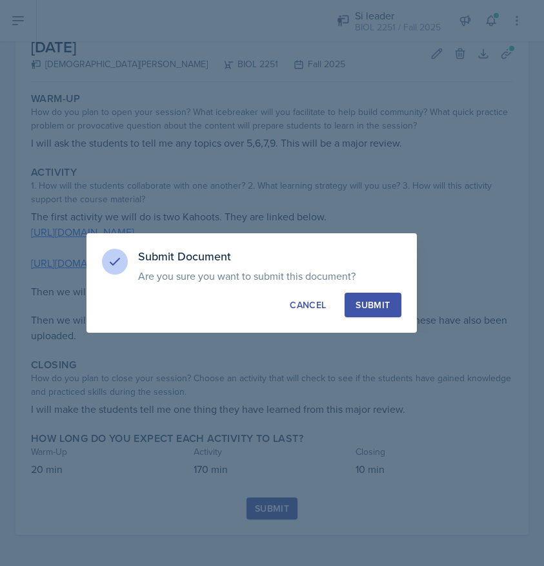
click at [370, 304] on div "Submit" at bounding box center [373, 304] width 34 height 13
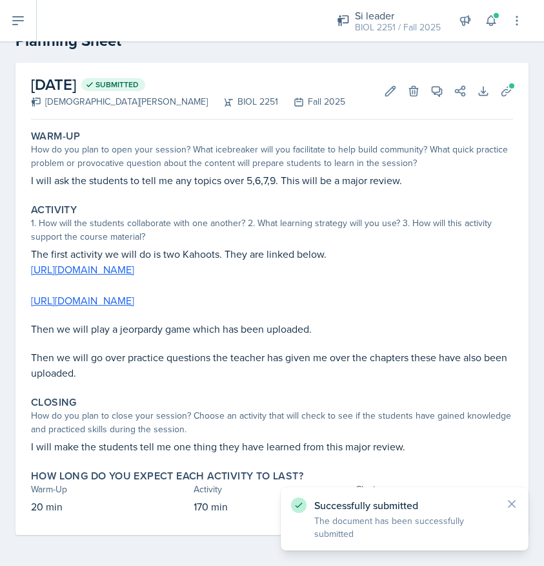
click at [25, 28] on icon at bounding box center [17, 20] width 15 height 15
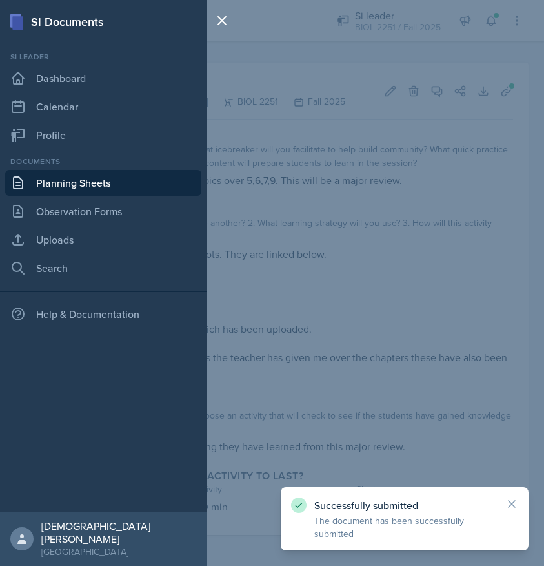
click at [63, 177] on link "Planning Sheets" at bounding box center [103, 183] width 196 height 26
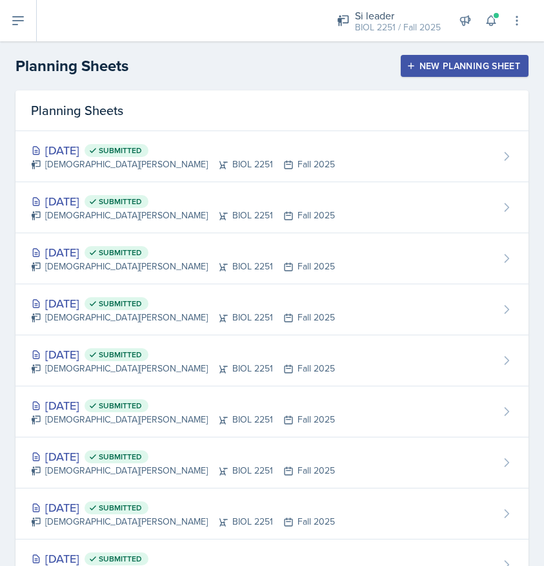
click at [422, 61] on div "New Planning Sheet" at bounding box center [464, 66] width 111 height 10
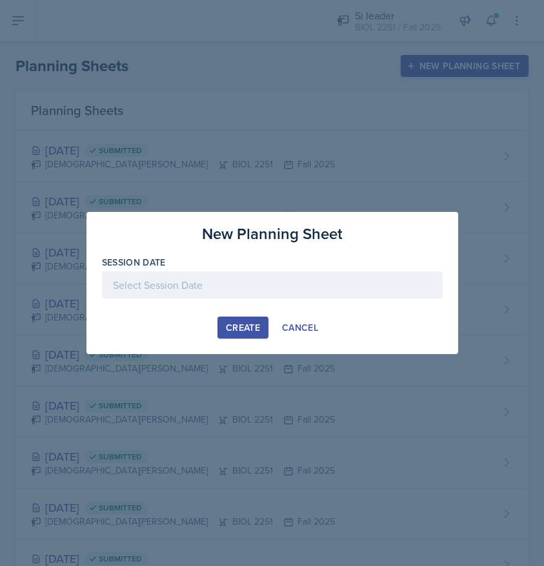
click at [191, 287] on div at bounding box center [272, 284] width 341 height 27
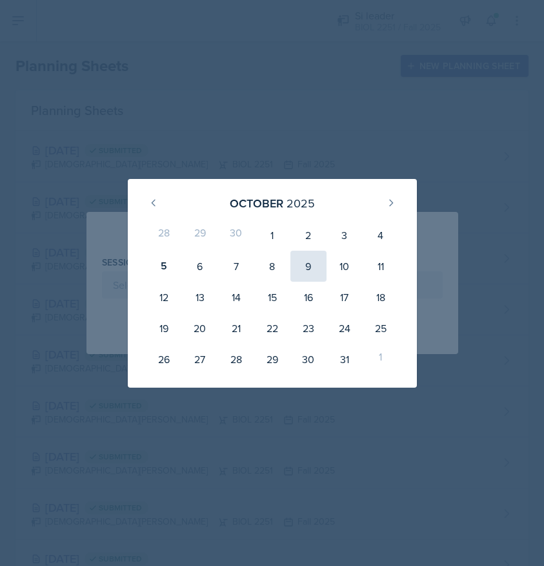
click at [313, 268] on div "9" at bounding box center [309, 266] width 36 height 31
type input "[DATE]"
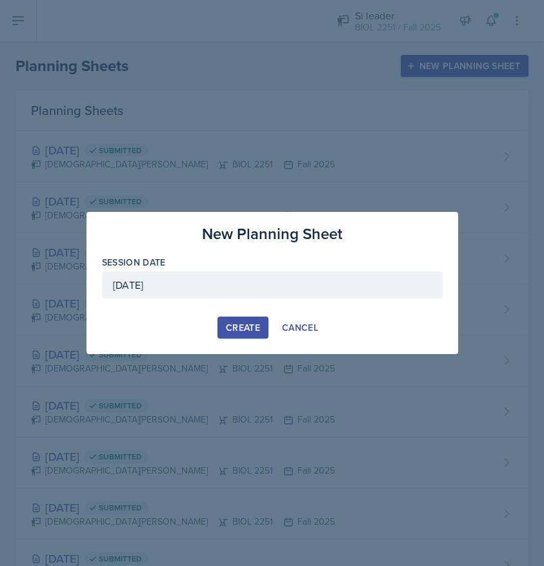
click at [231, 336] on button "Create" at bounding box center [243, 327] width 51 height 22
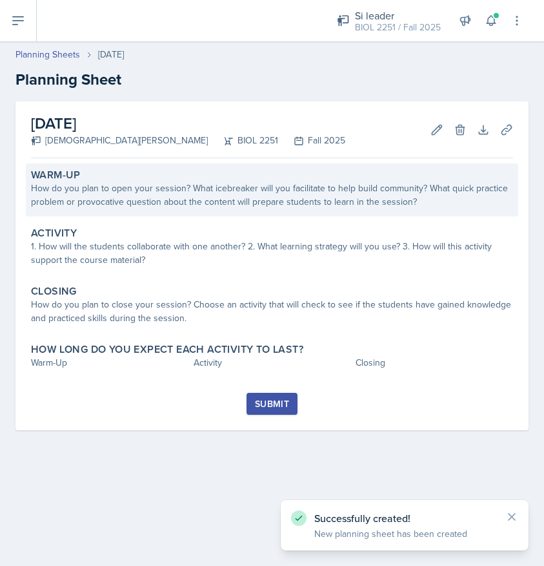
click at [179, 207] on div "How do you plan to open your session? What icebreaker will you facilitate to he…" at bounding box center [272, 194] width 482 height 27
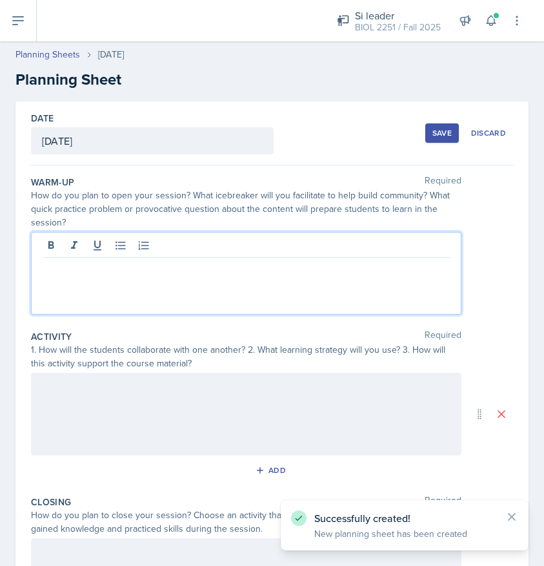
click at [173, 240] on div at bounding box center [246, 273] width 431 height 83
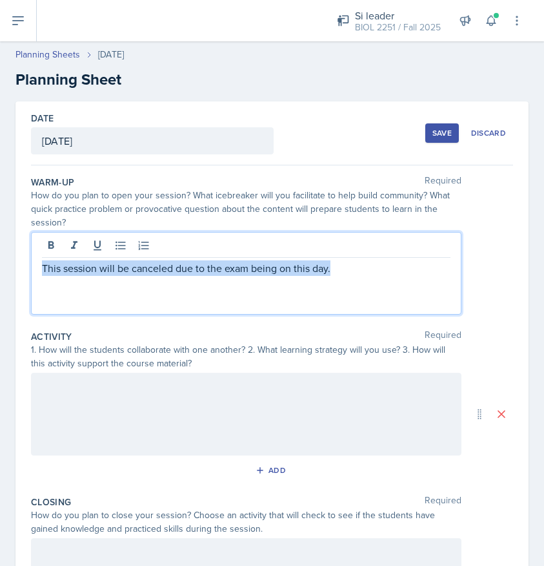
drag, startPoint x: 345, startPoint y: 269, endPoint x: -263, endPoint y: 205, distance: 611.0
click at [0, 205] on html "SI Documents Si leader Dashboard Calendar Profile Documents Planning Sheets Obs…" at bounding box center [272, 283] width 544 height 566
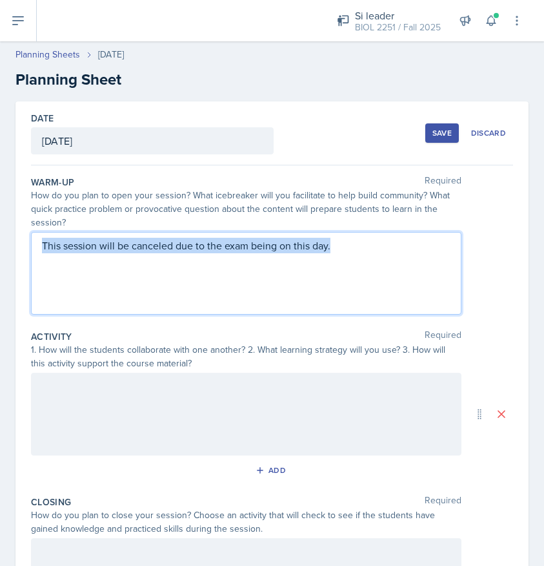
copy p "This session will be canceled due to the exam being on this day."
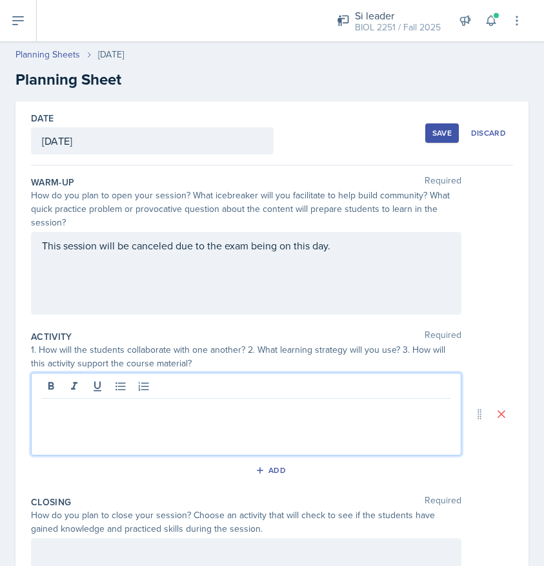
click at [60, 392] on div at bounding box center [246, 414] width 431 height 83
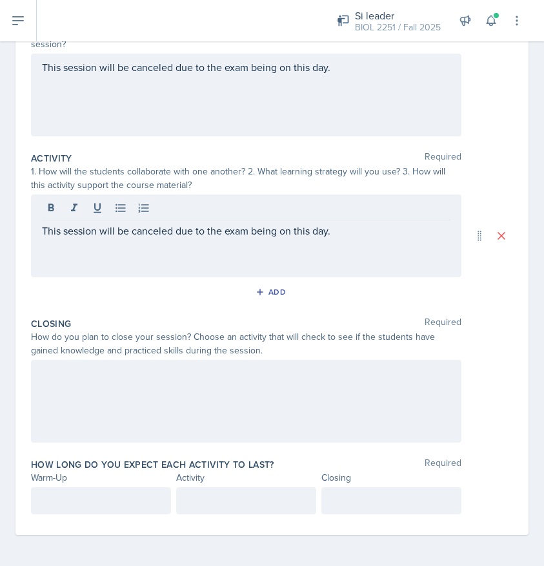
scroll to position [178, 0]
click at [63, 393] on div at bounding box center [246, 401] width 431 height 83
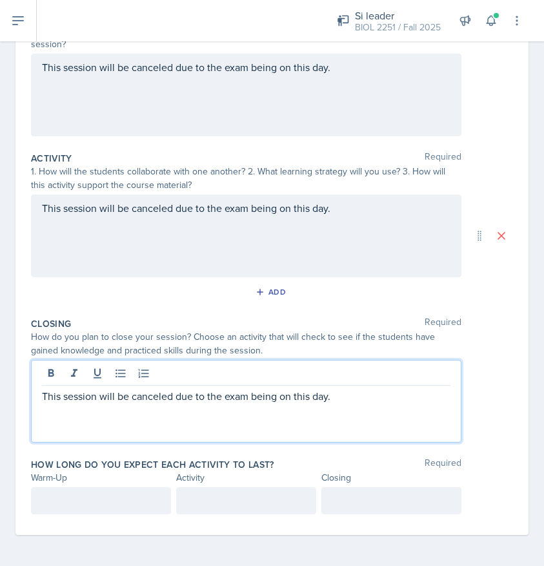
click at [65, 486] on div "How long do you expect each activity to last? Required Warm-Up Activity Closing" at bounding box center [272, 489] width 482 height 72
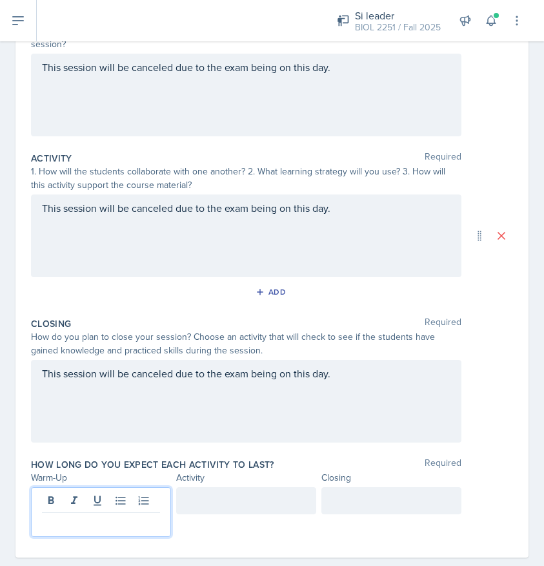
click at [65, 499] on div at bounding box center [101, 512] width 140 height 50
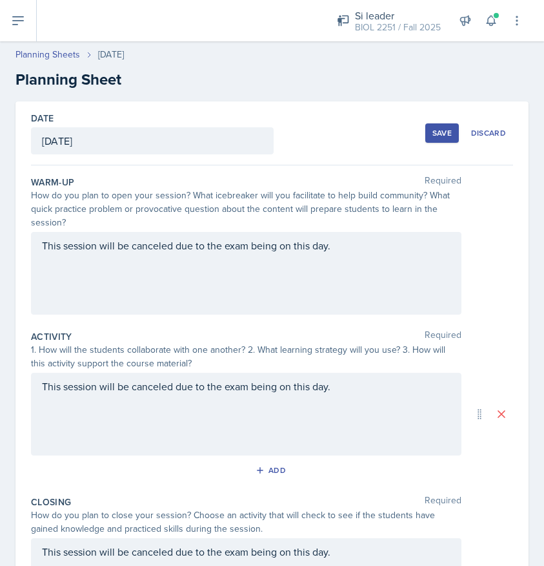
scroll to position [0, 0]
click at [449, 129] on div "Save" at bounding box center [442, 133] width 19 height 10
